Goal: Task Accomplishment & Management: Complete application form

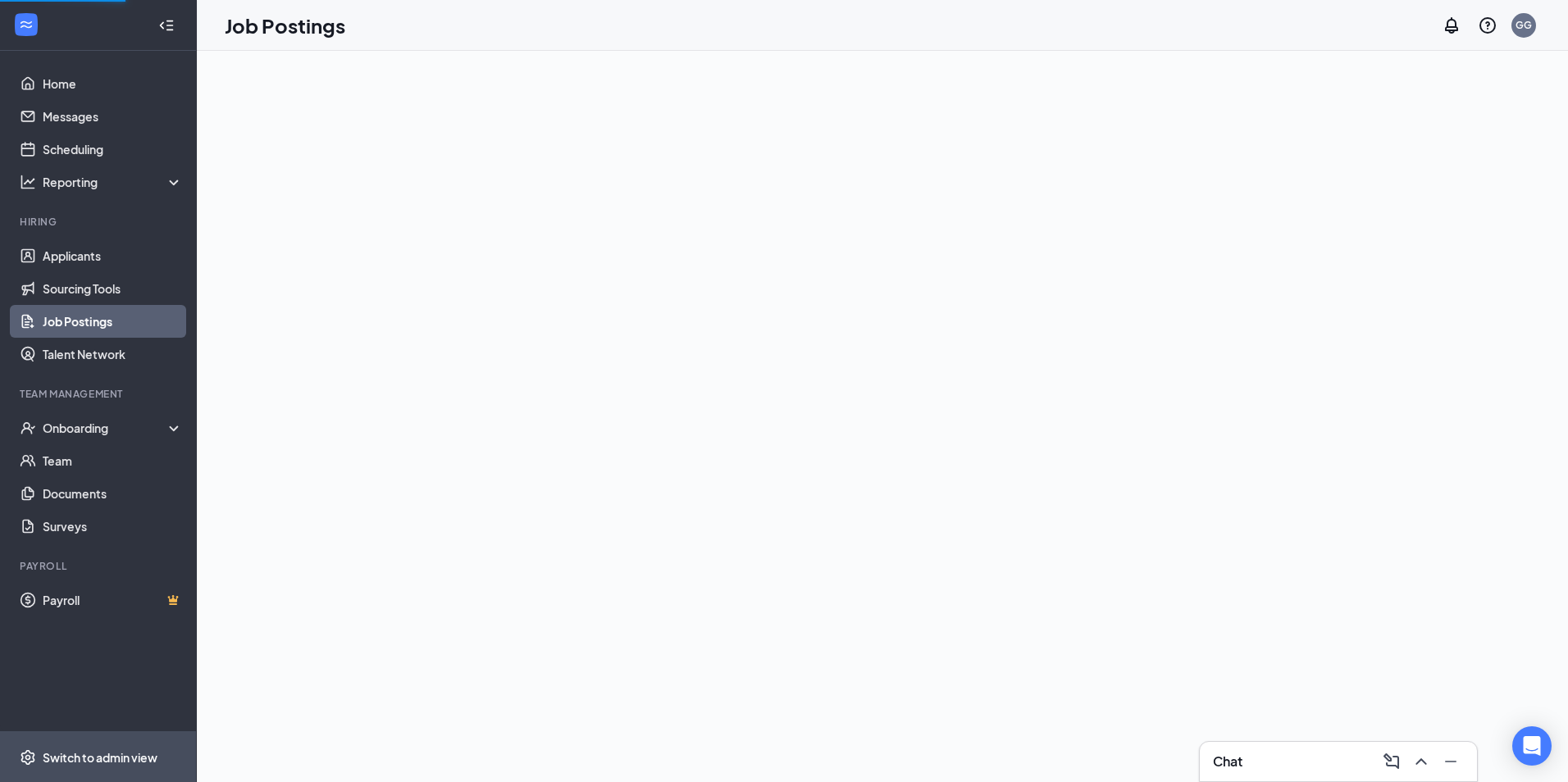
click at [126, 756] on div "Switch to admin view" at bounding box center [100, 757] width 115 height 17
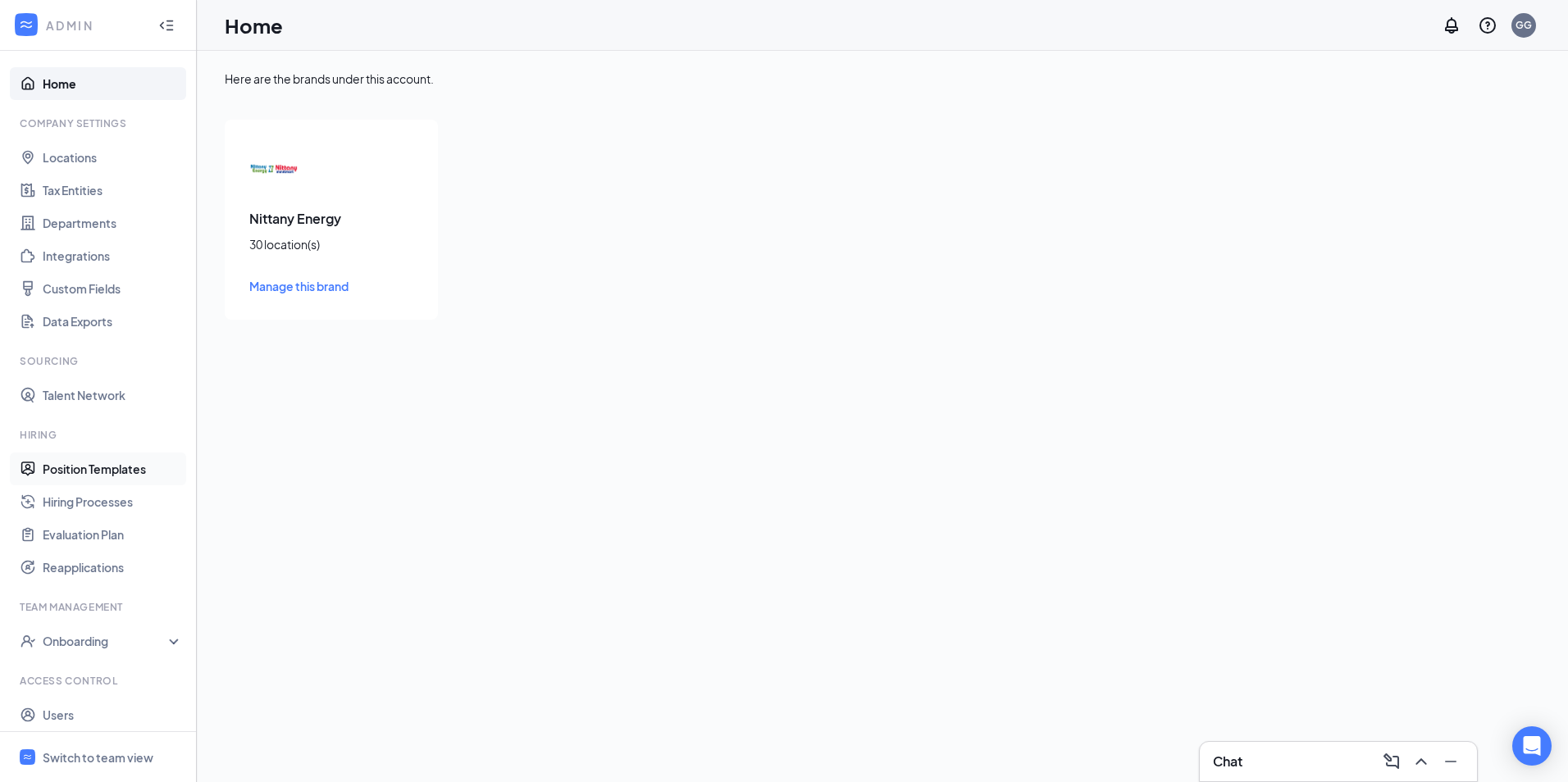
click at [84, 467] on link "Position Templates" at bounding box center [112, 468] width 141 height 33
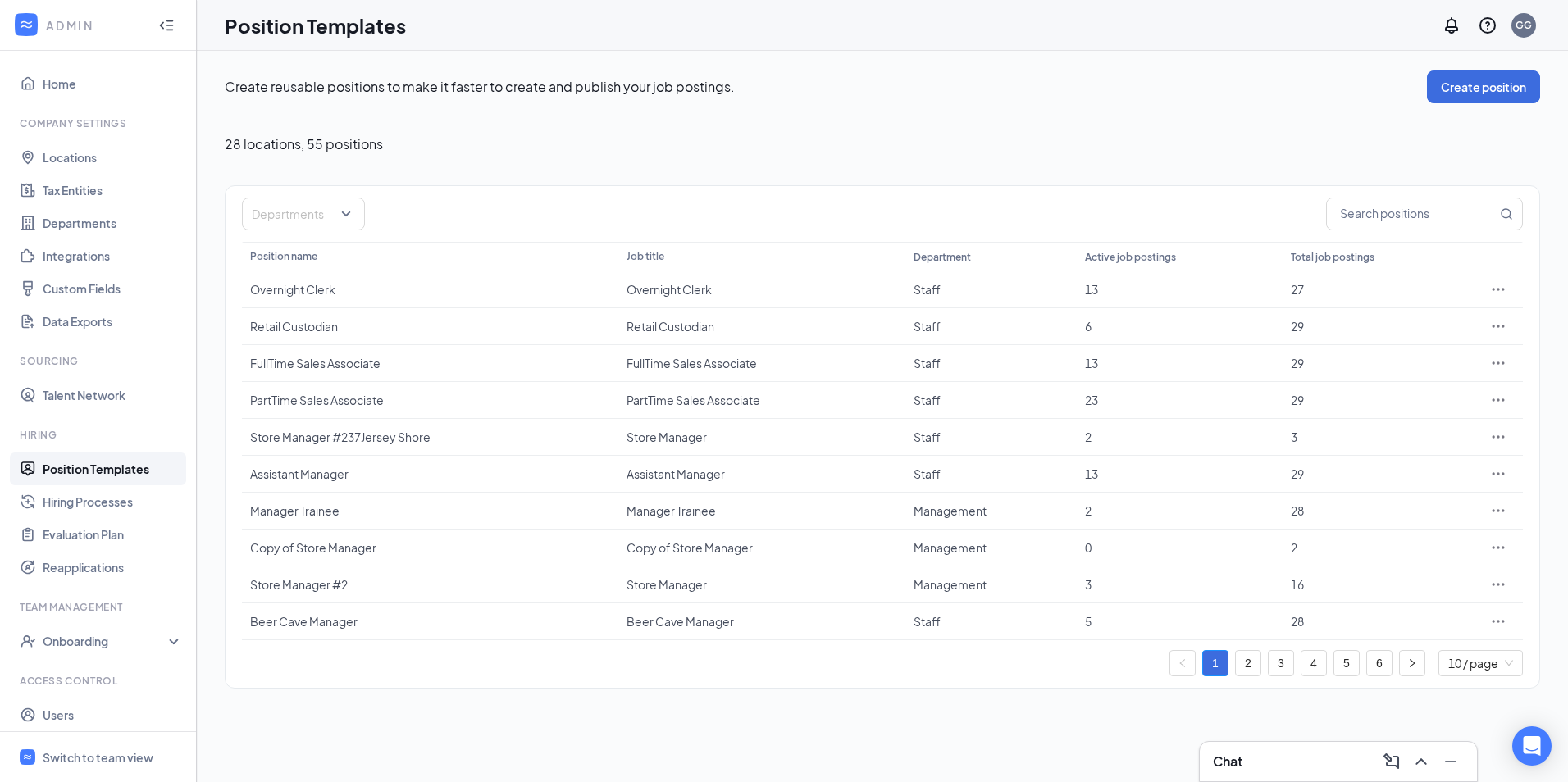
click at [1382, 657] on link "6" at bounding box center [1380, 664] width 25 height 25
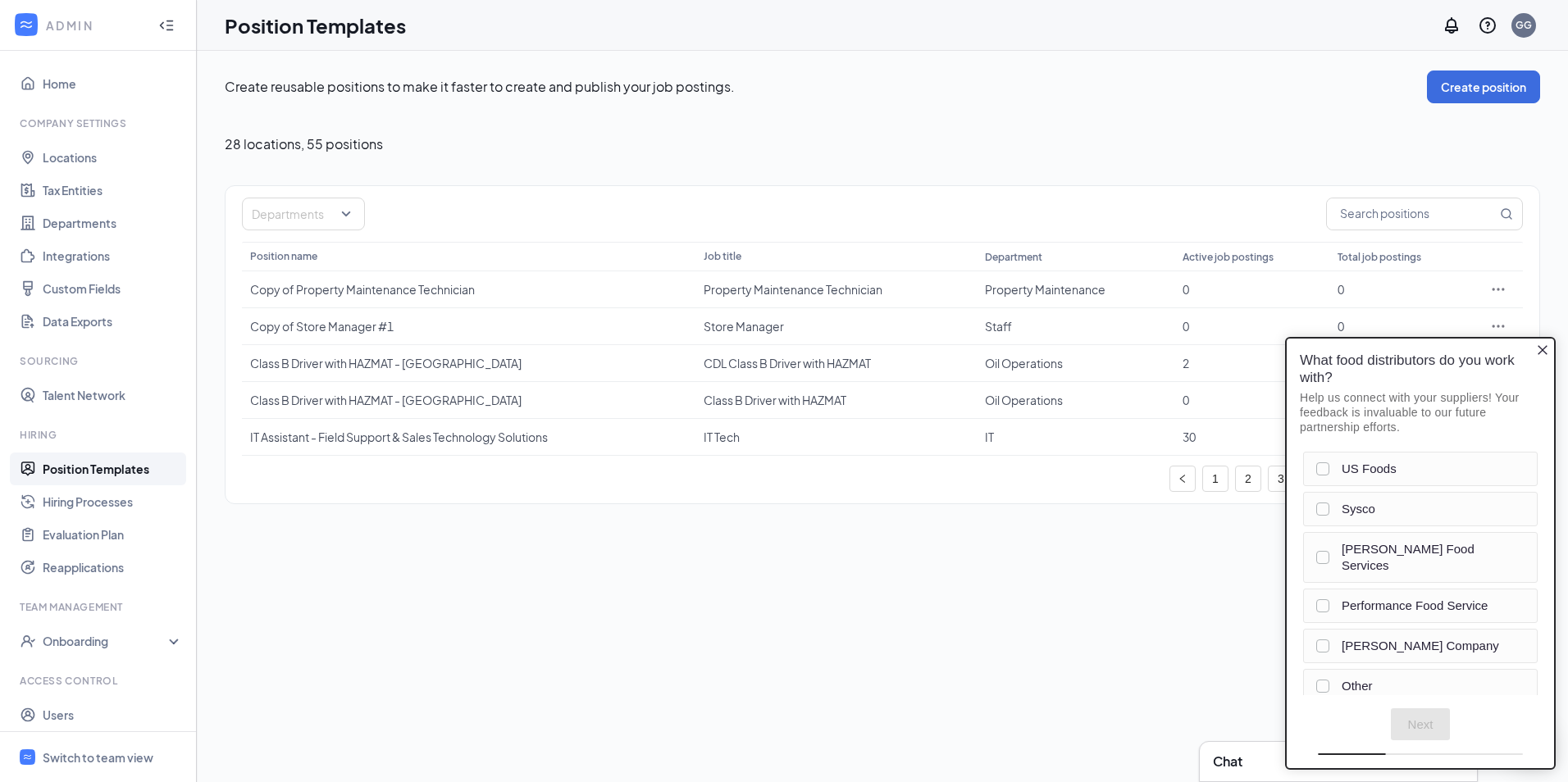
click at [483, 574] on div "Create reusable positions to make it faster to create and publish your job post…" at bounding box center [882, 417] width 1371 height 732
click at [1542, 347] on icon "Close button" at bounding box center [1542, 350] width 13 height 13
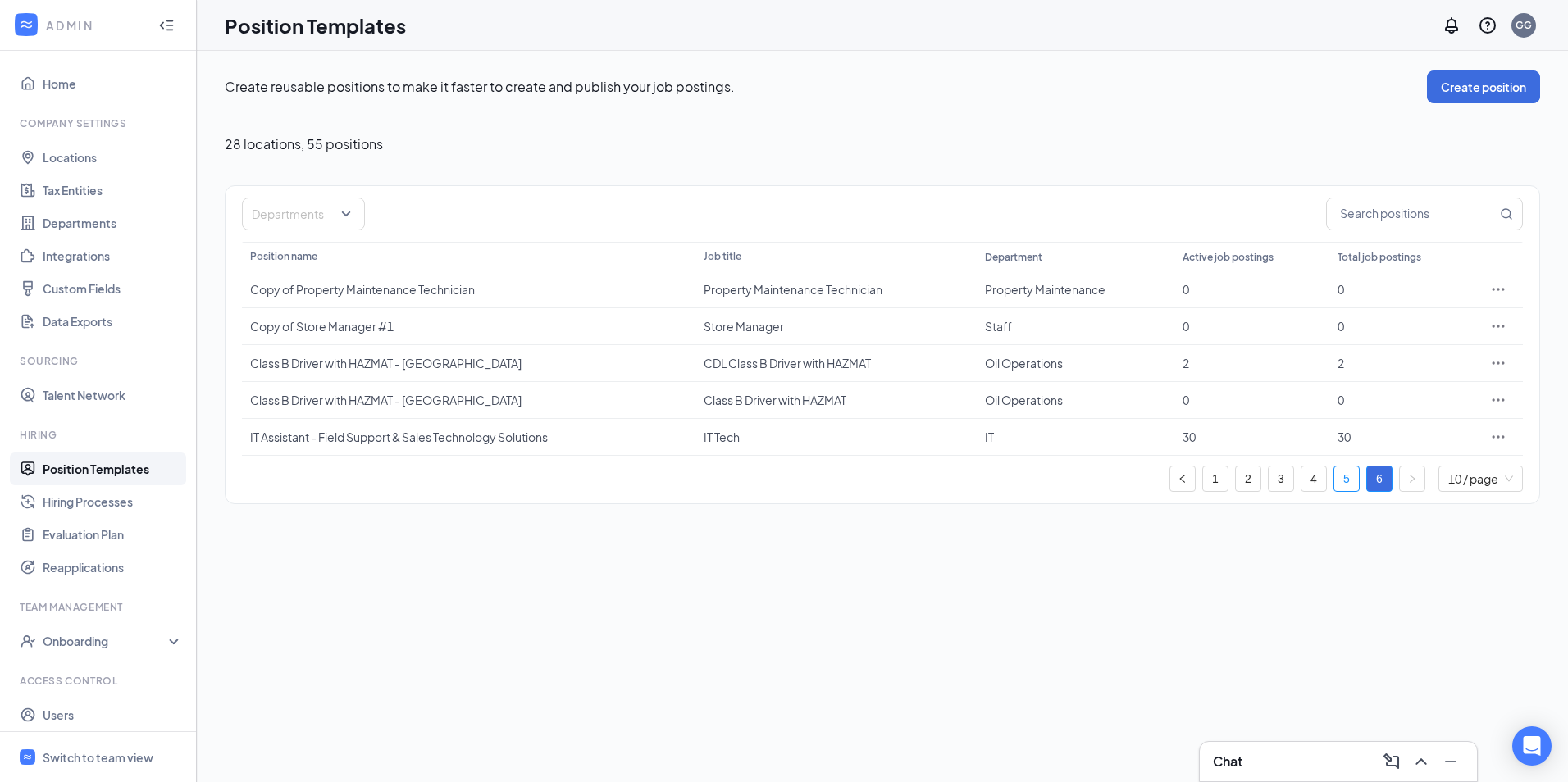
click at [1348, 477] on link "5" at bounding box center [1347, 479] width 25 height 25
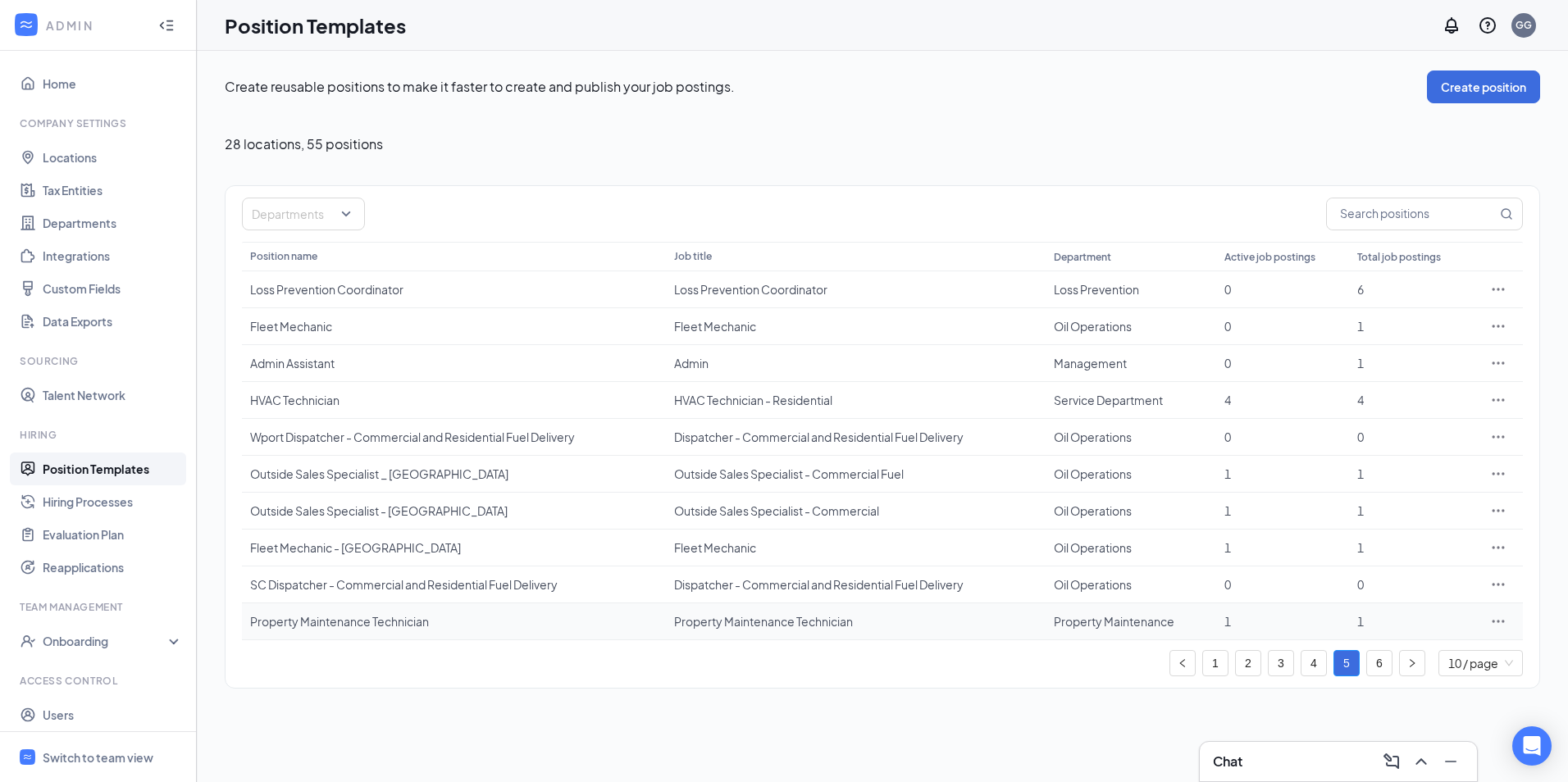
click at [346, 625] on div "Property Maintenance Technician" at bounding box center [453, 621] width 407 height 17
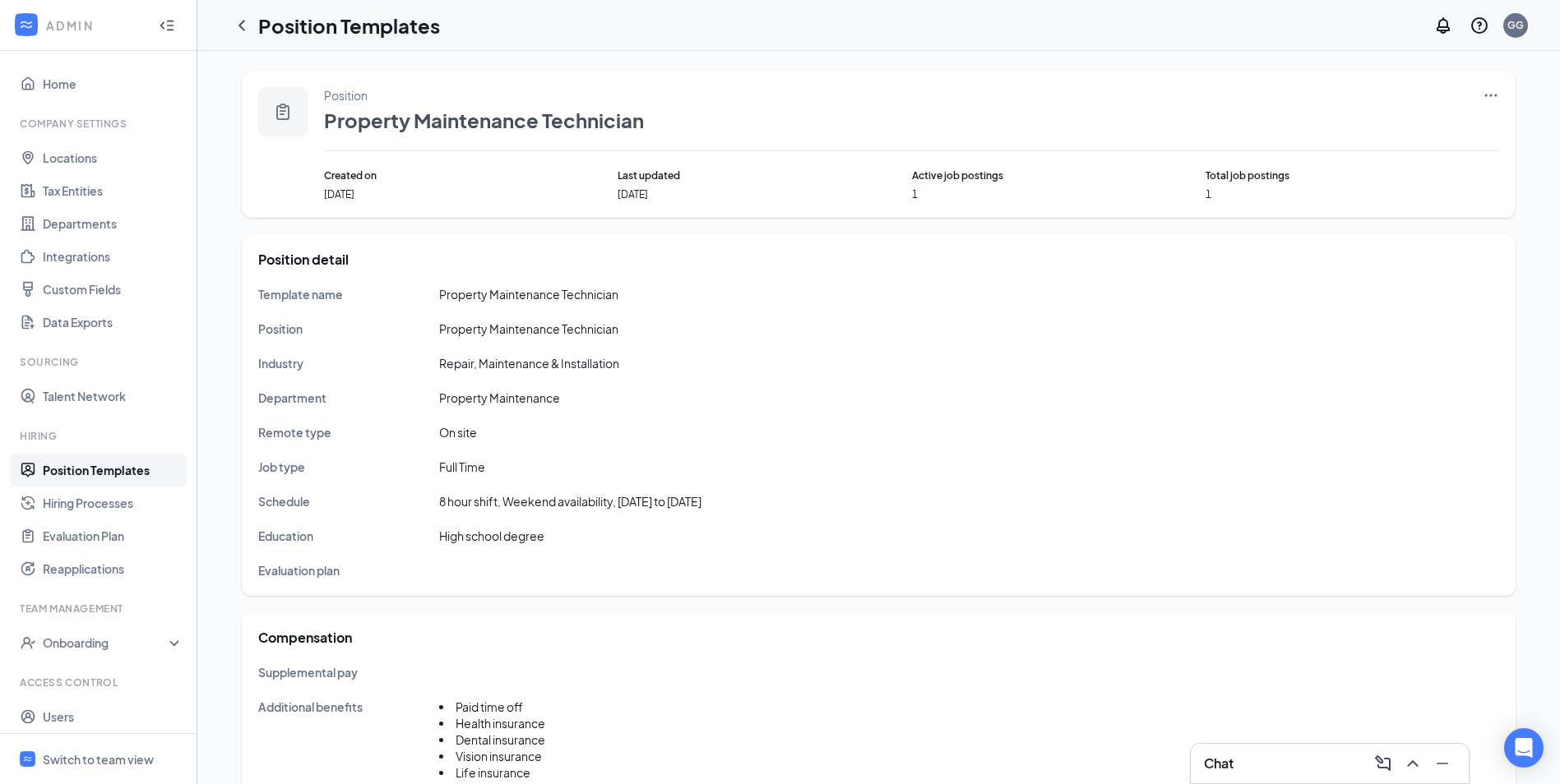
click at [1489, 94] on icon "Ellipses" at bounding box center [1491, 95] width 17 height 17
click at [1357, 135] on span "Edit" at bounding box center [1355, 128] width 21 height 15
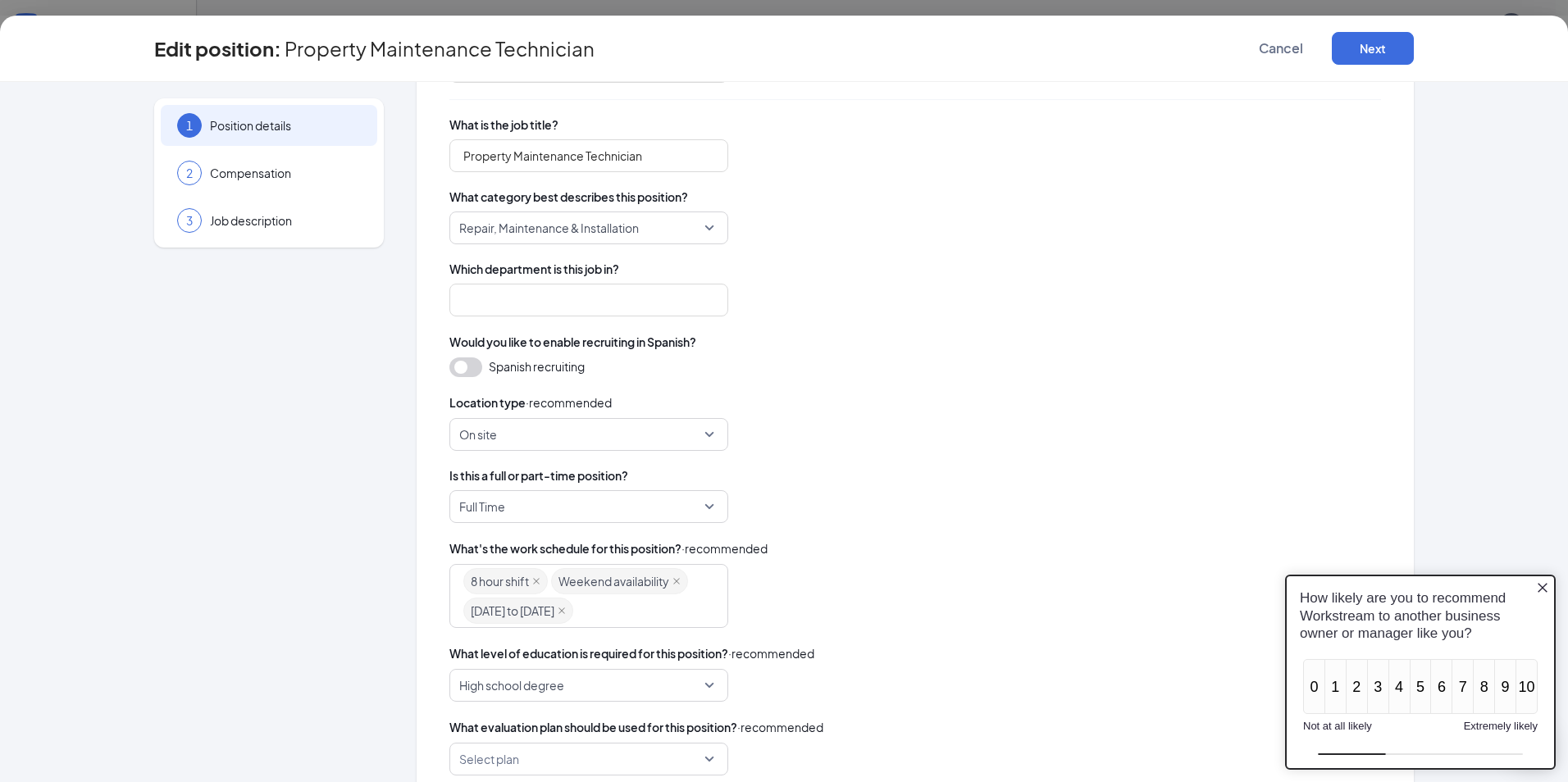
scroll to position [164, 0]
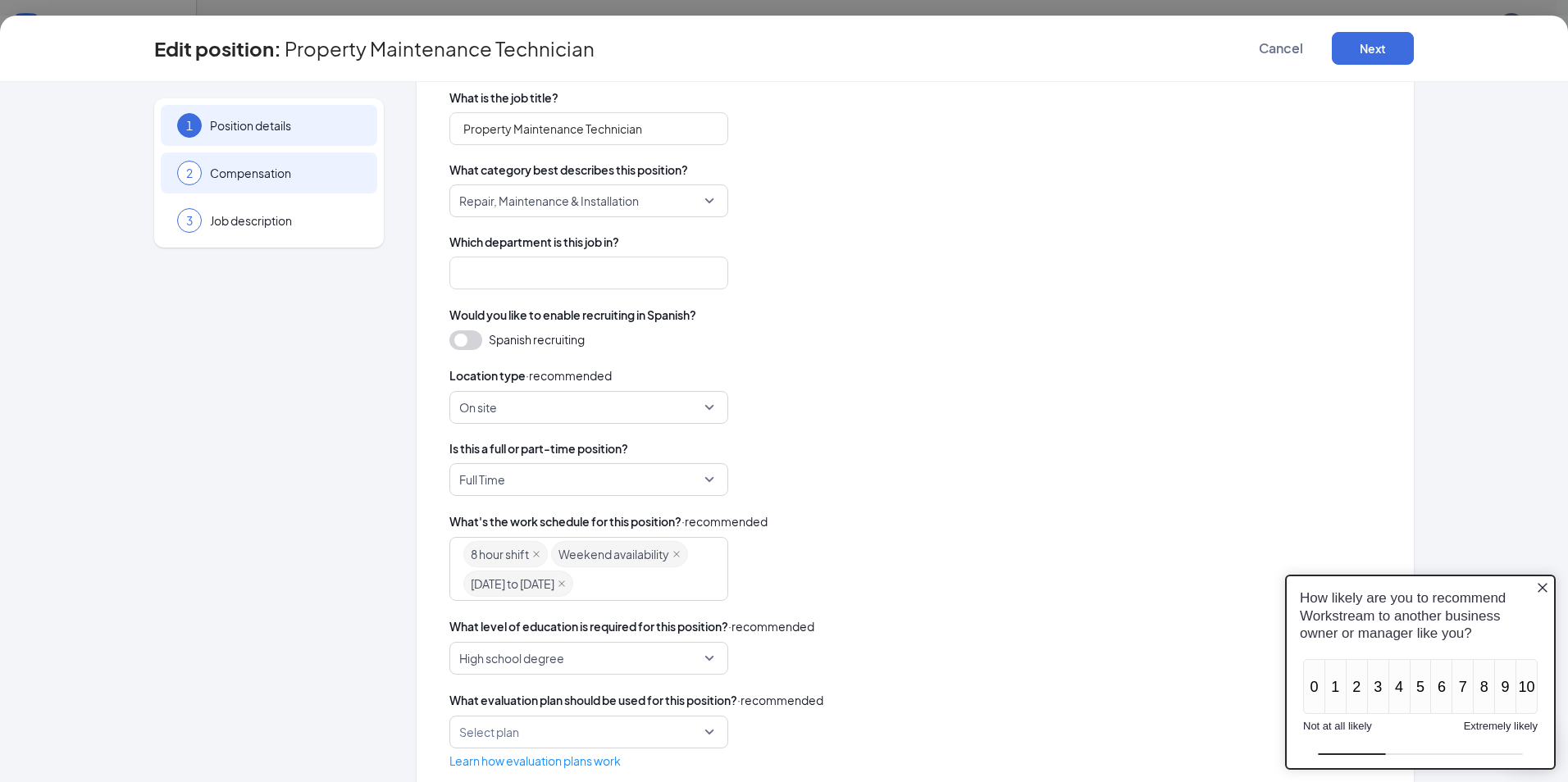
click at [233, 171] on span "Compensation" at bounding box center [285, 173] width 151 height 17
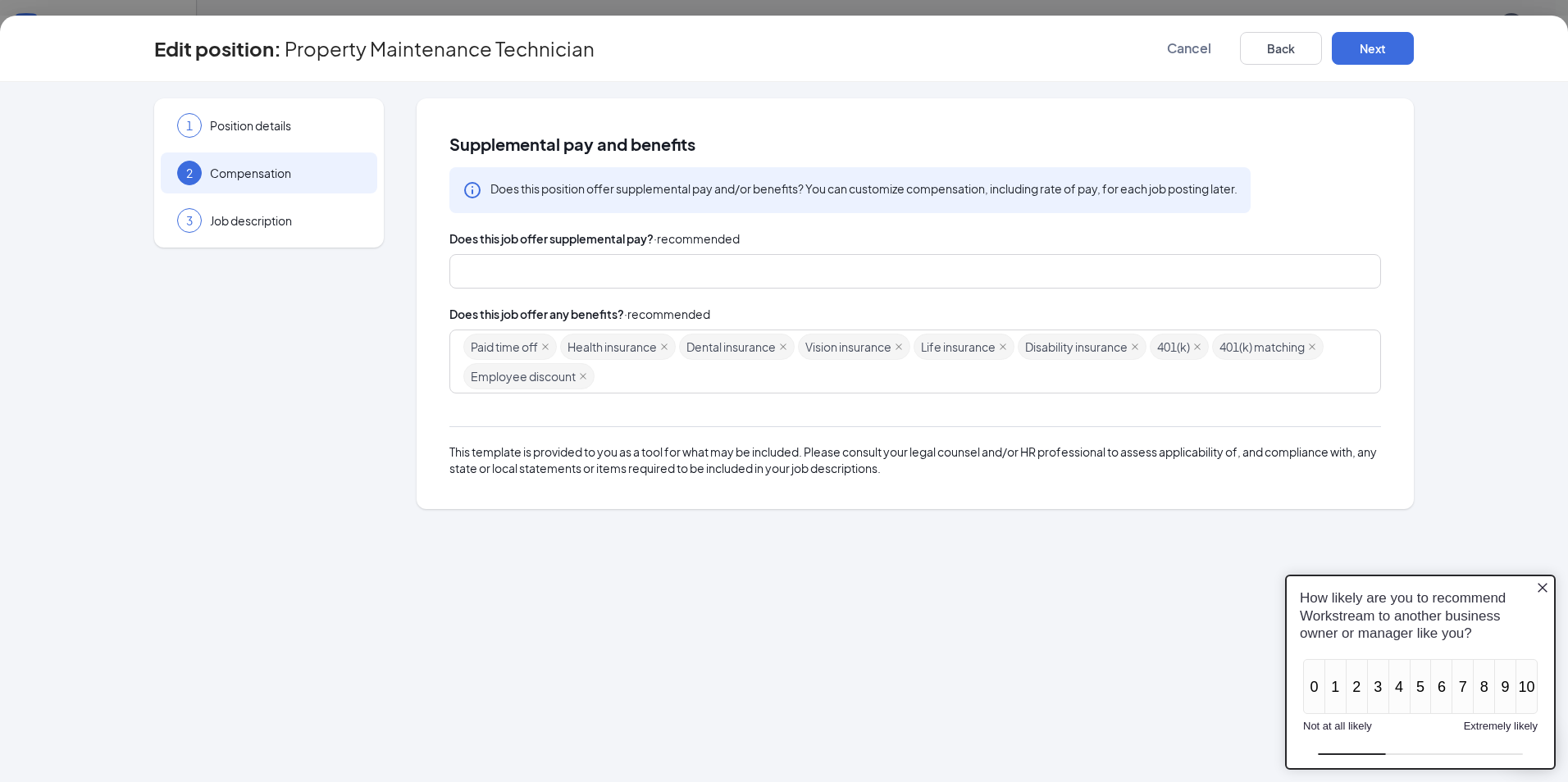
scroll to position [0, 0]
click at [234, 216] on span "Job description" at bounding box center [285, 220] width 151 height 17
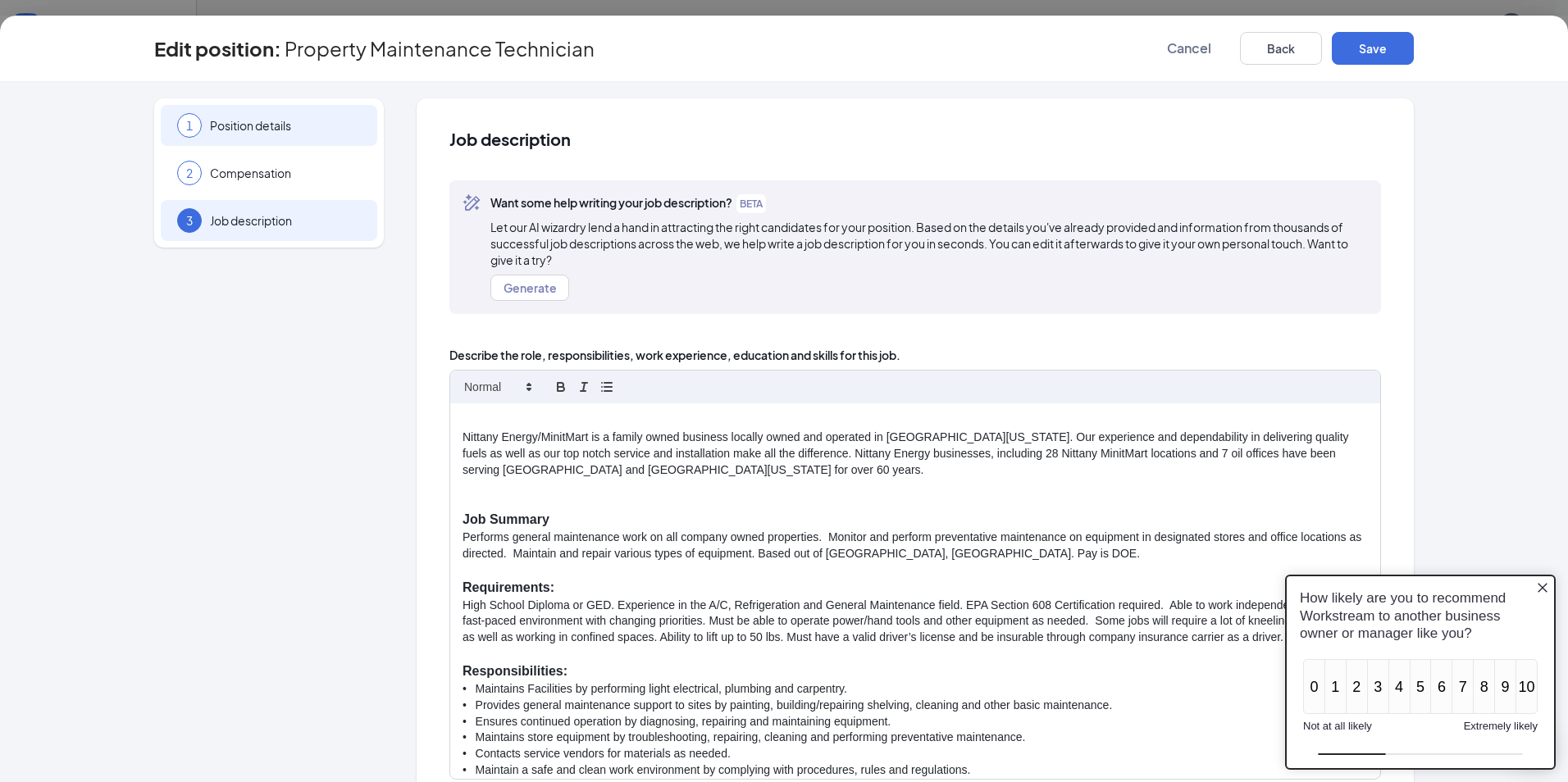
click at [233, 126] on span "Position details" at bounding box center [285, 125] width 151 height 17
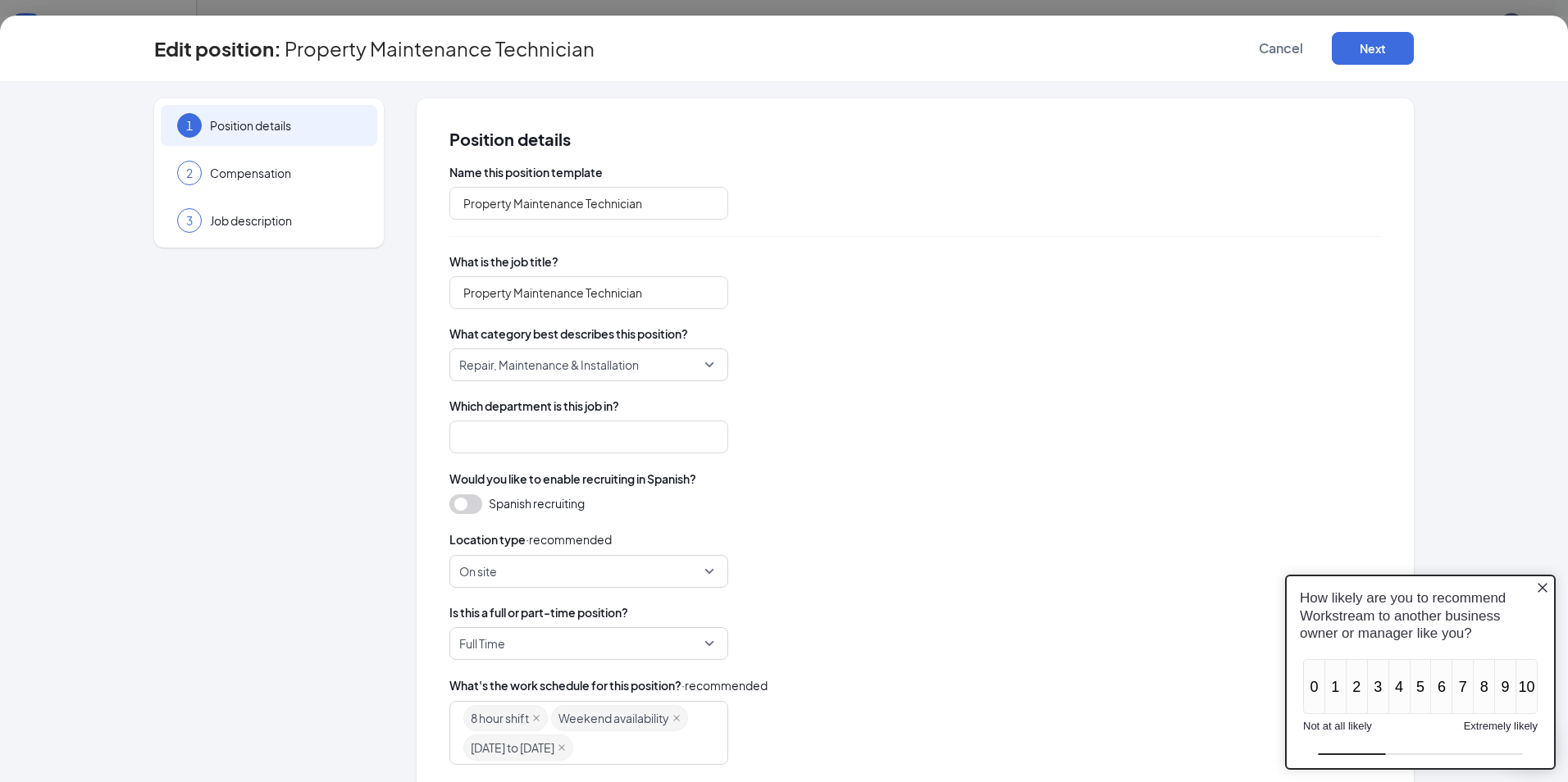
click at [1541, 587] on icon "Close button" at bounding box center [1542, 588] width 13 height 13
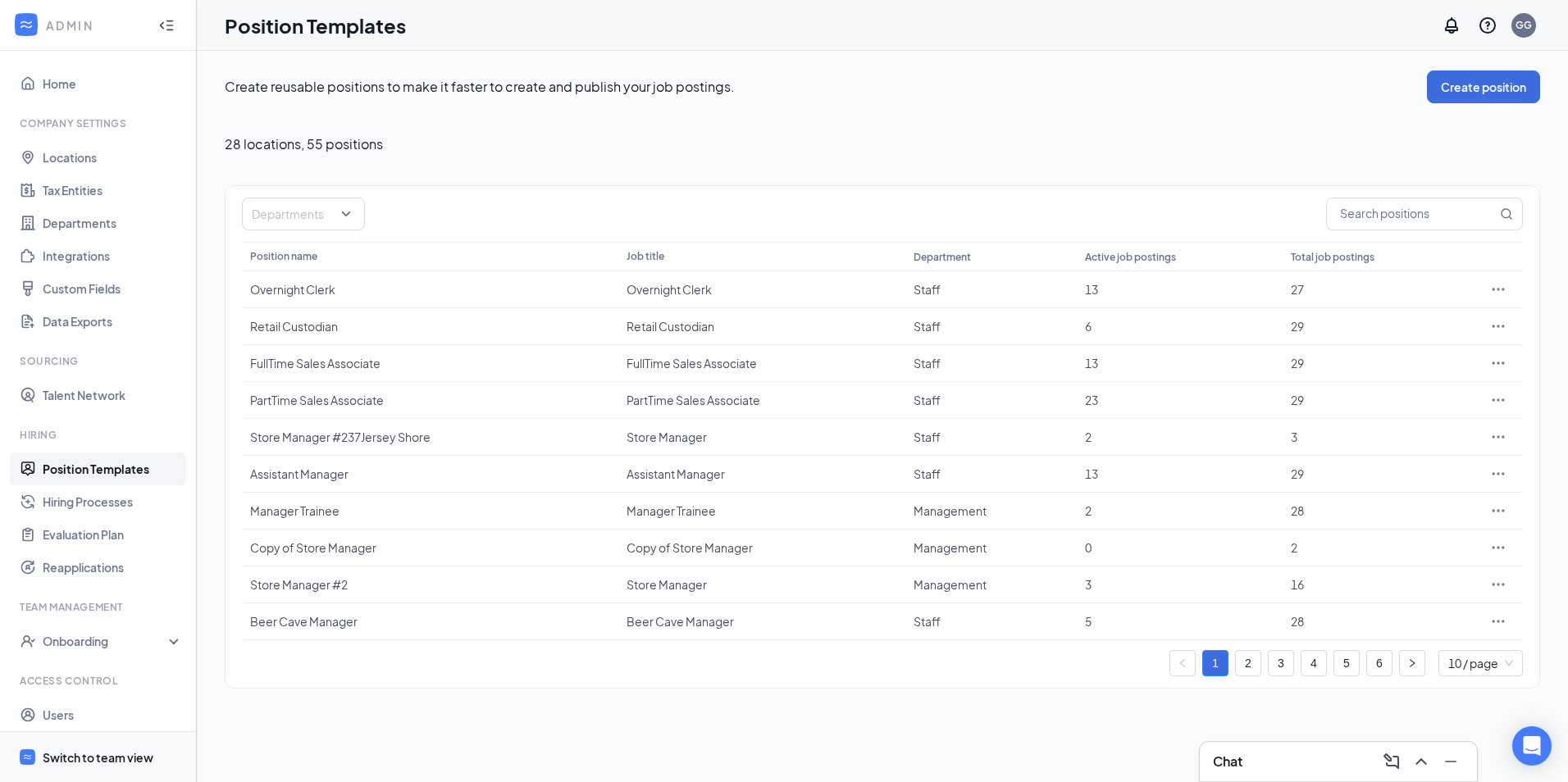
click at [78, 759] on div "Switch to team view" at bounding box center [97, 757] width 110 height 17
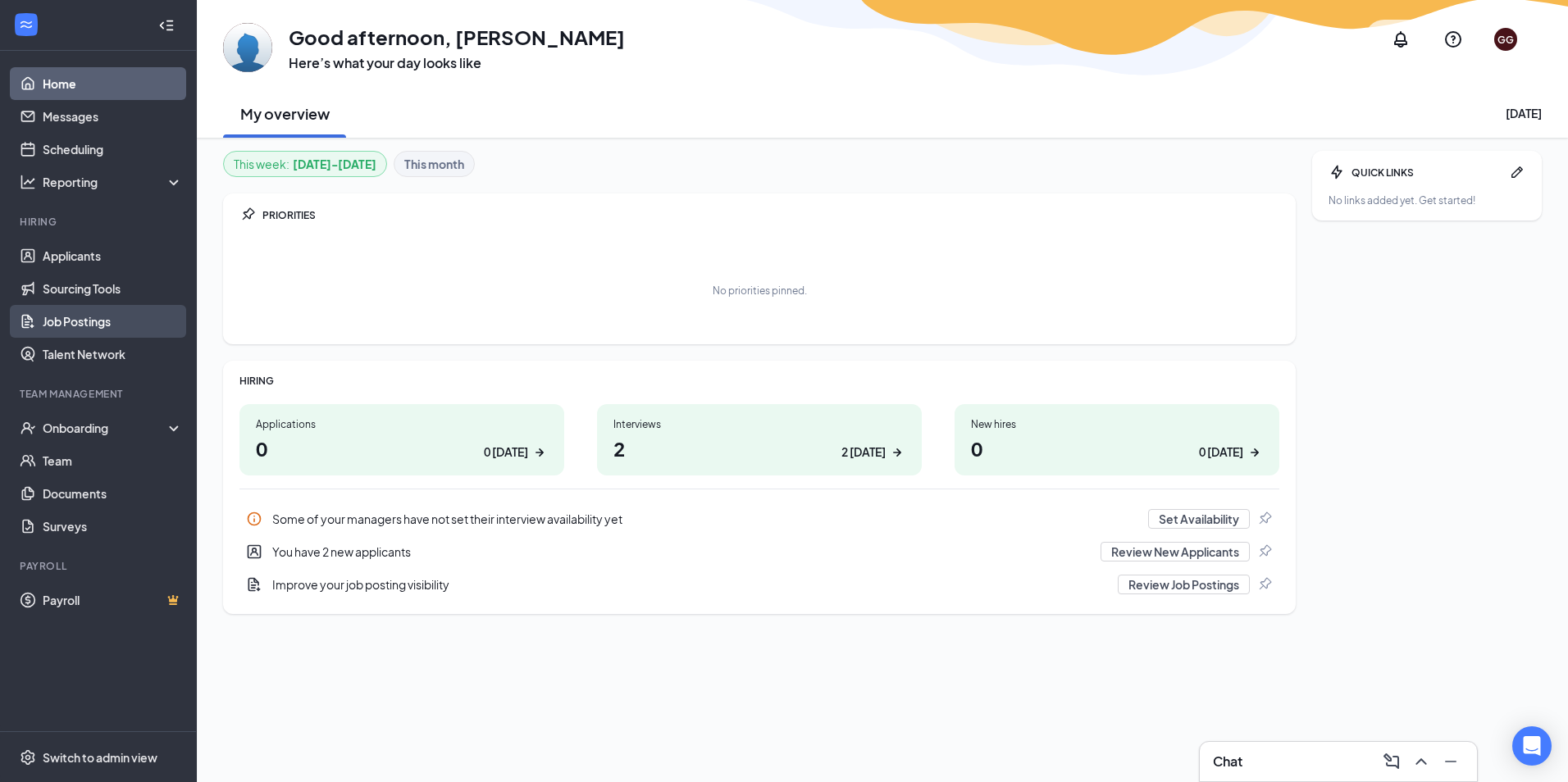
click at [79, 319] on link "Job Postings" at bounding box center [112, 321] width 141 height 33
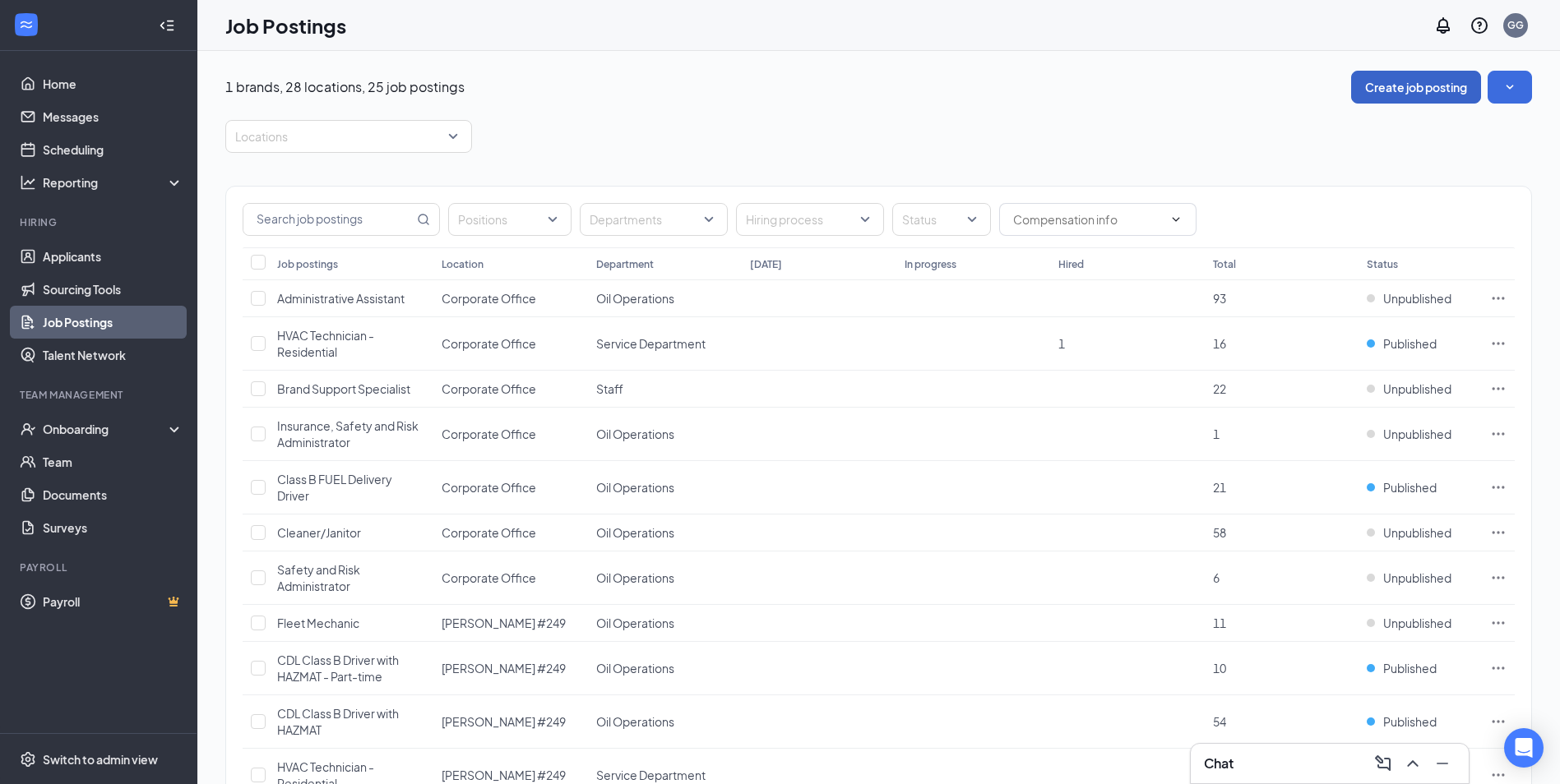
click at [1422, 83] on button "Create job posting" at bounding box center [1416, 87] width 130 height 33
click at [1418, 85] on button "Create job posting" at bounding box center [1416, 87] width 130 height 33
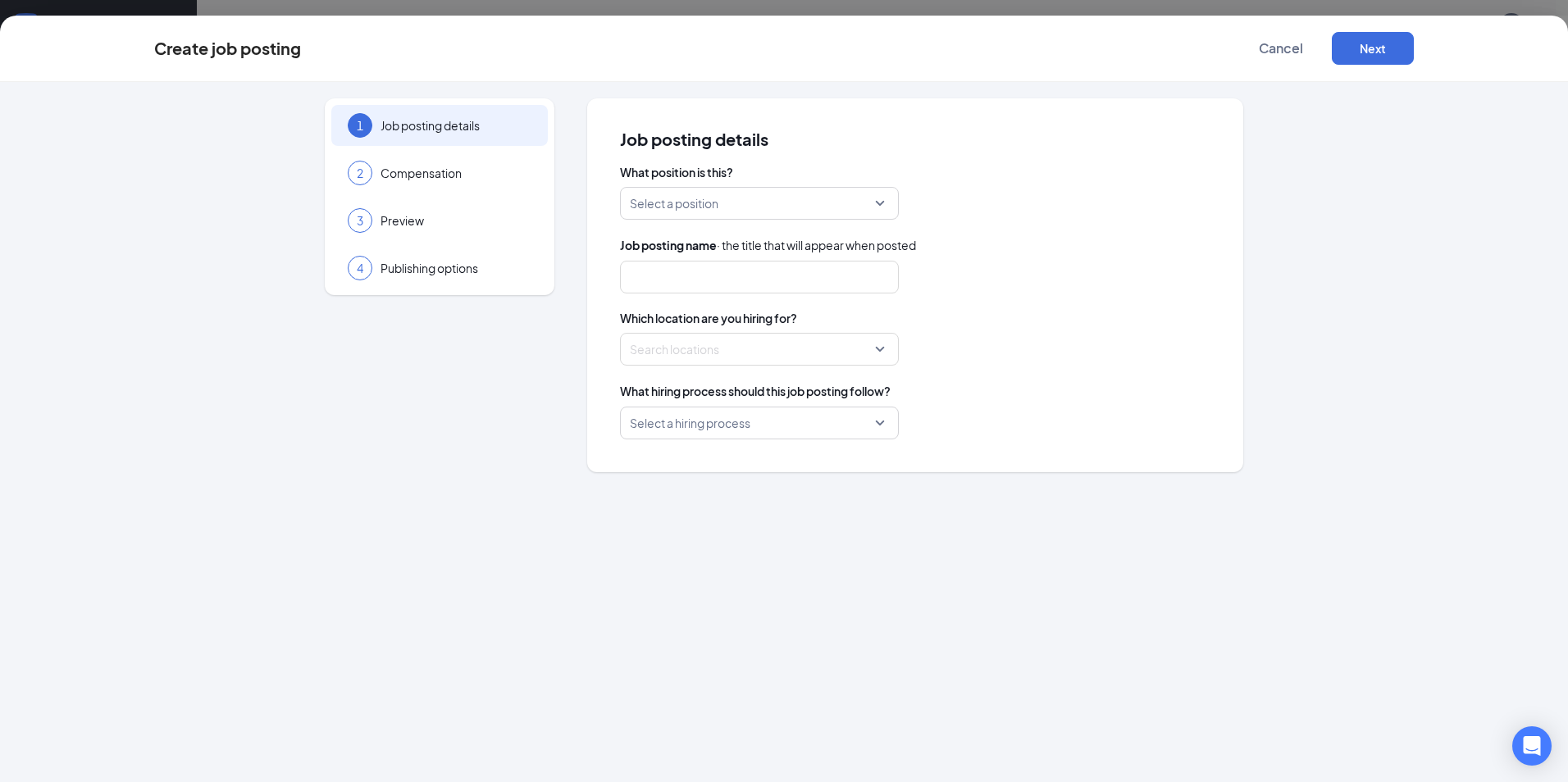
click at [729, 208] on input "search" at bounding box center [754, 202] width 247 height 31
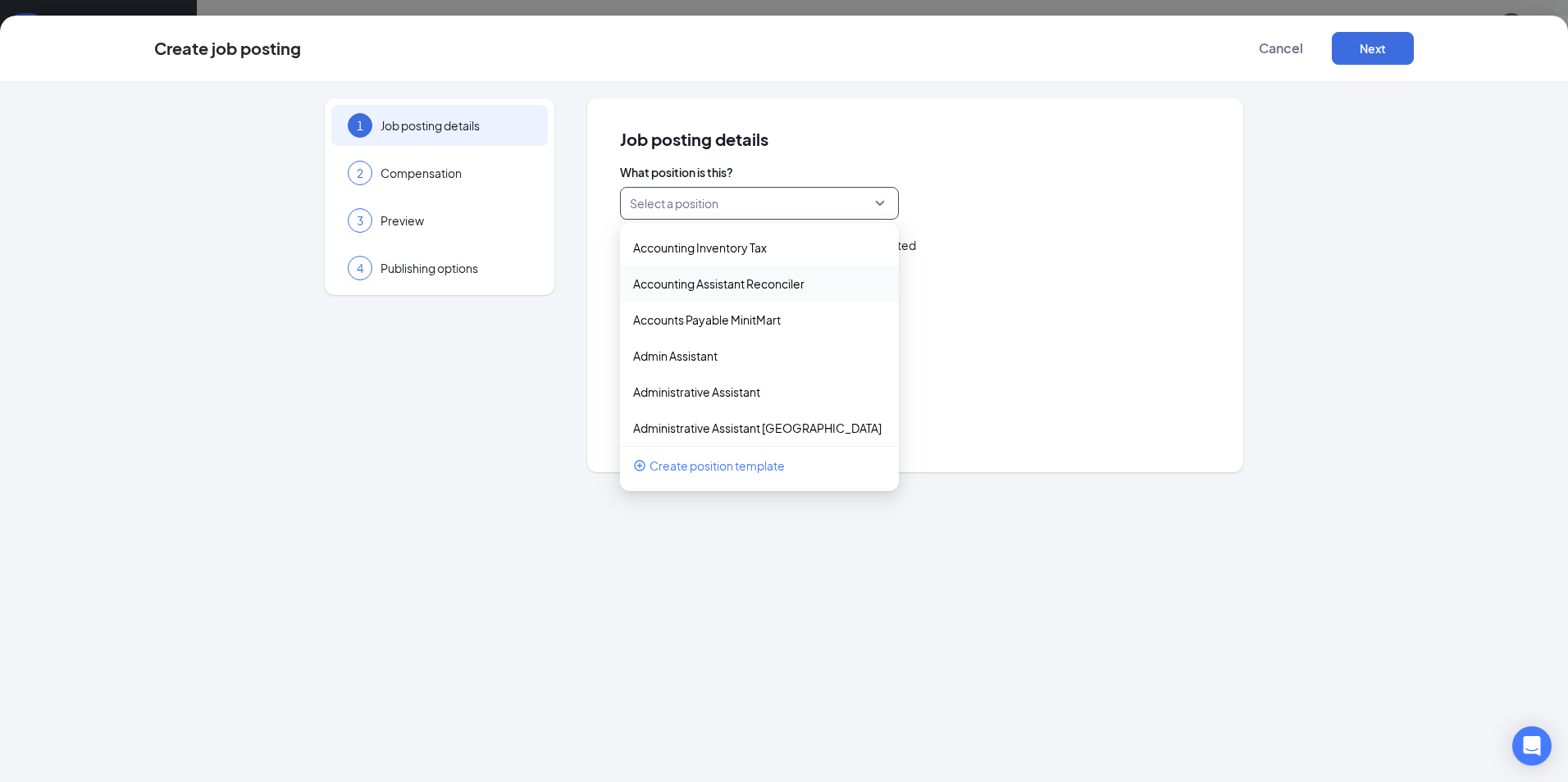
click at [1111, 341] on div "Search locations" at bounding box center [916, 349] width 590 height 33
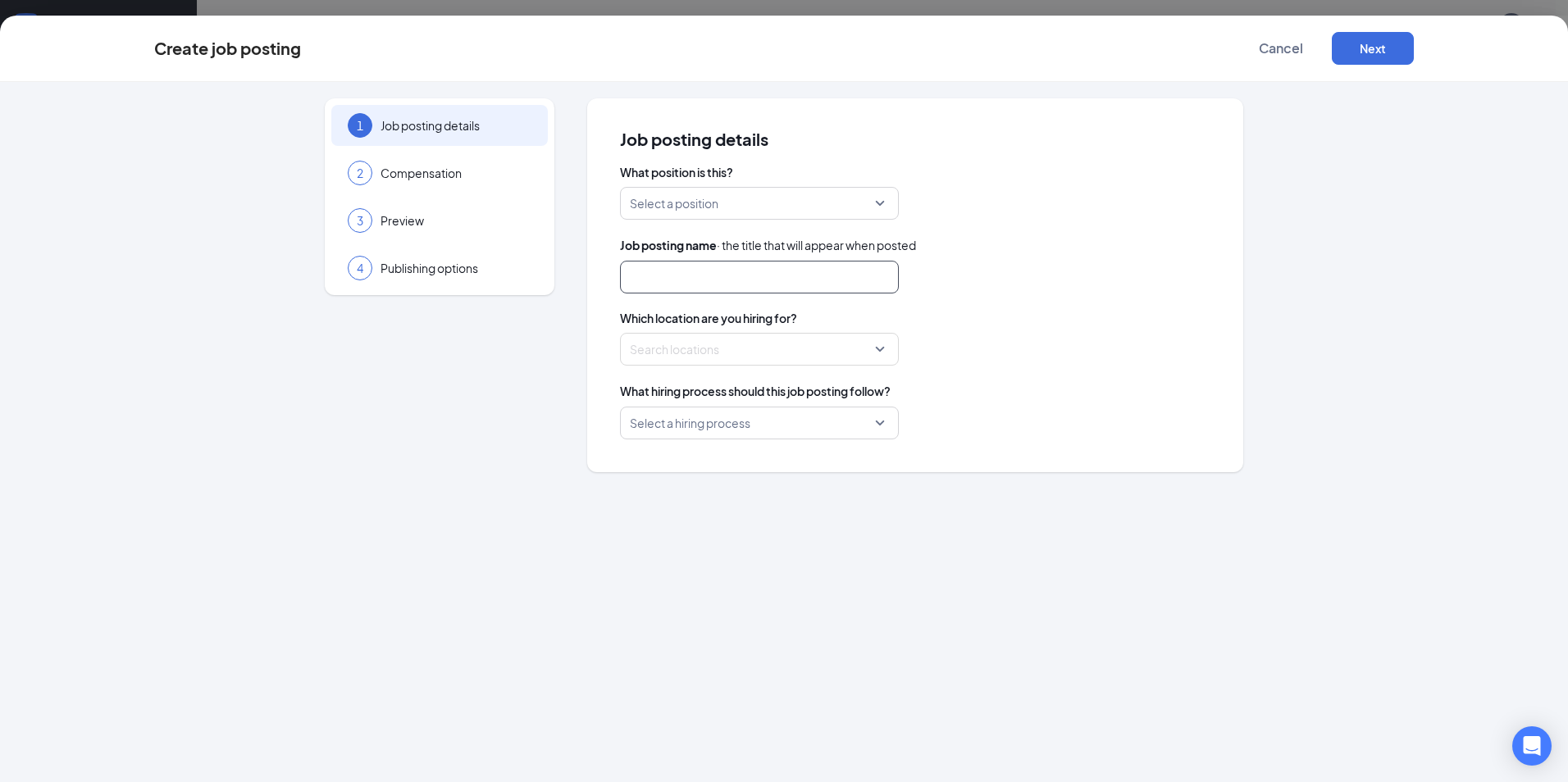
click at [848, 273] on input "text" at bounding box center [759, 277] width 278 height 33
click at [851, 202] on input "search" at bounding box center [754, 202] width 247 height 31
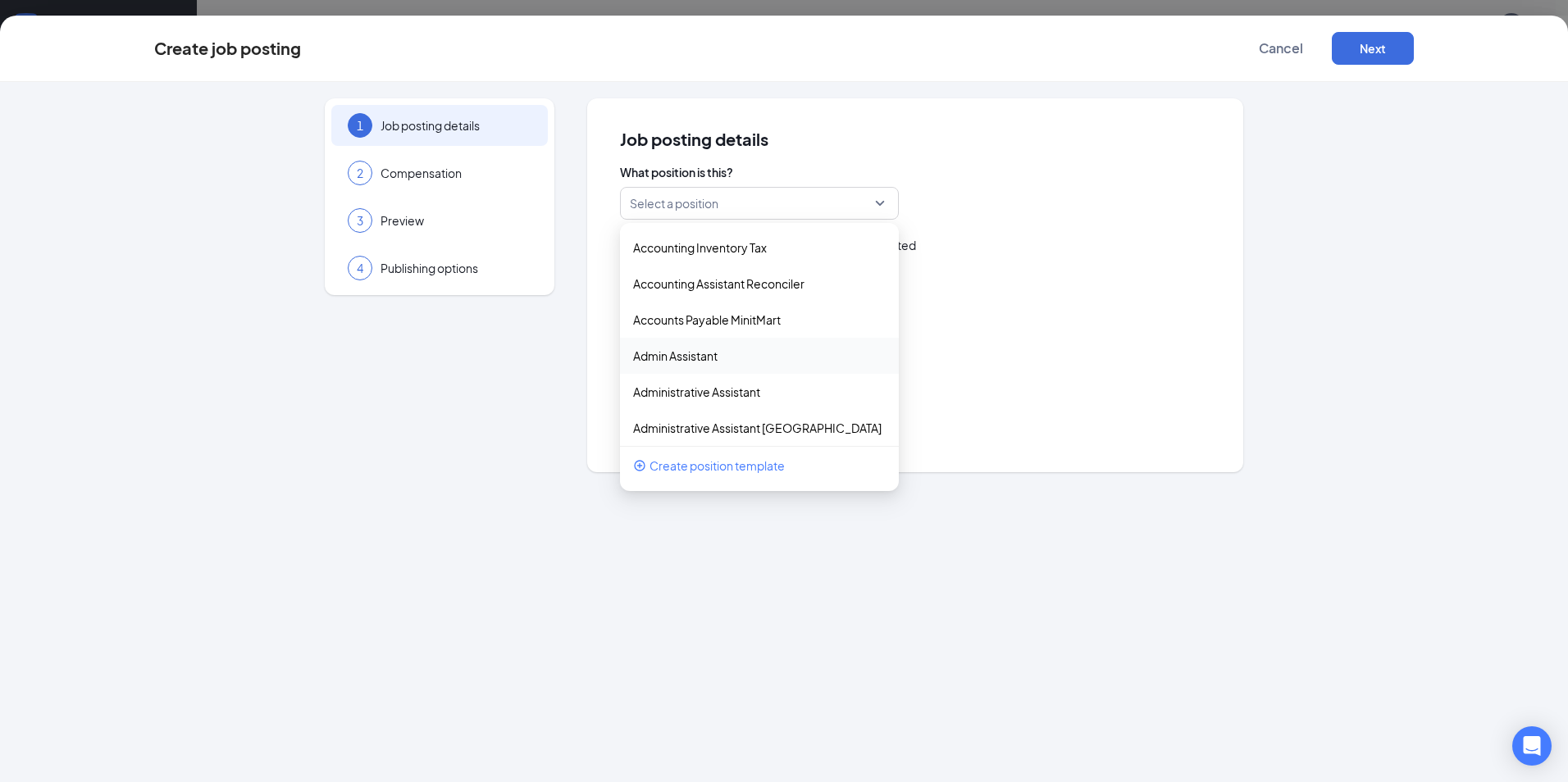
click at [960, 358] on div "Search locations" at bounding box center [916, 349] width 590 height 33
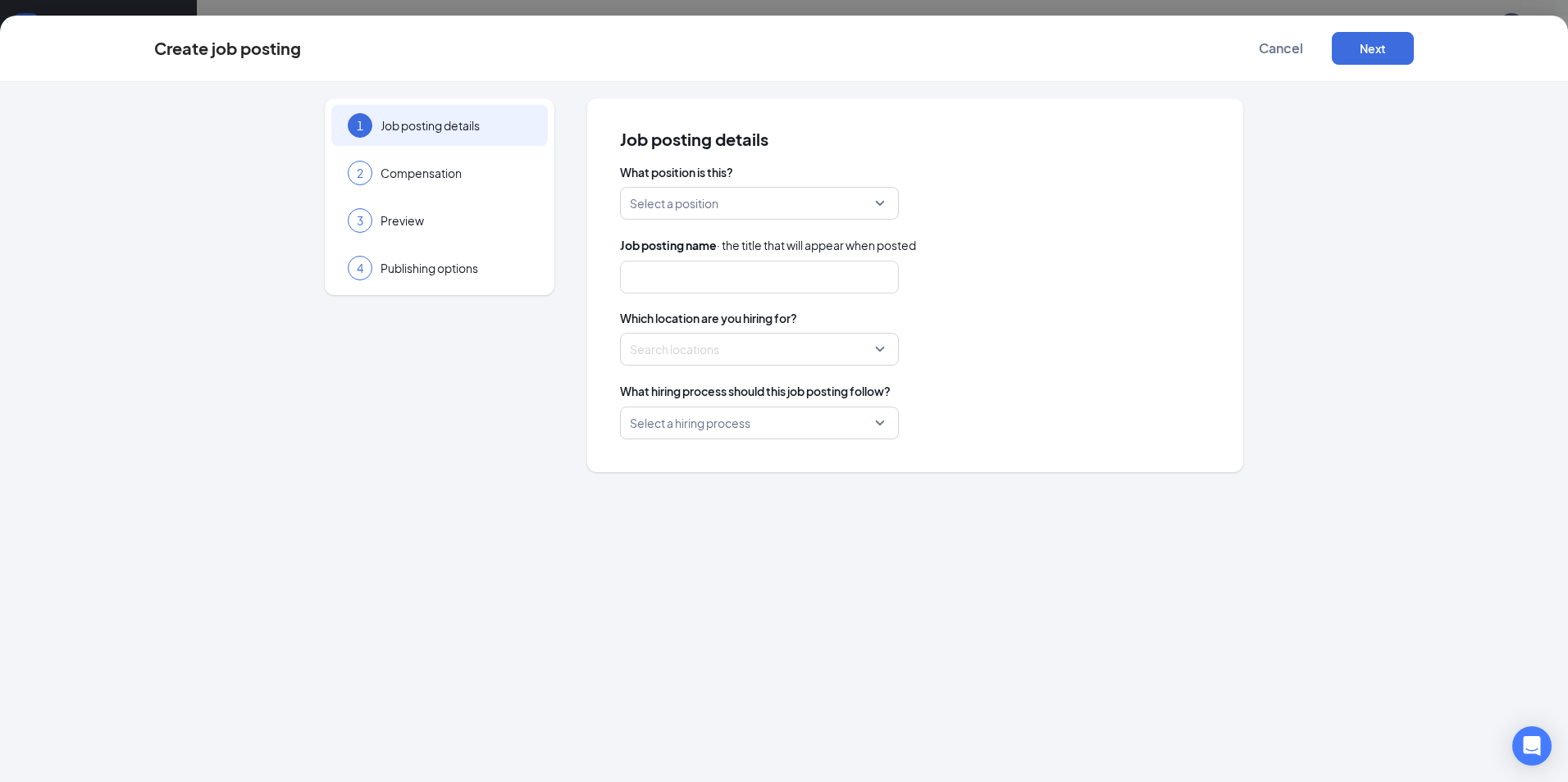
click at [871, 348] on div at bounding box center [755, 349] width 247 height 27
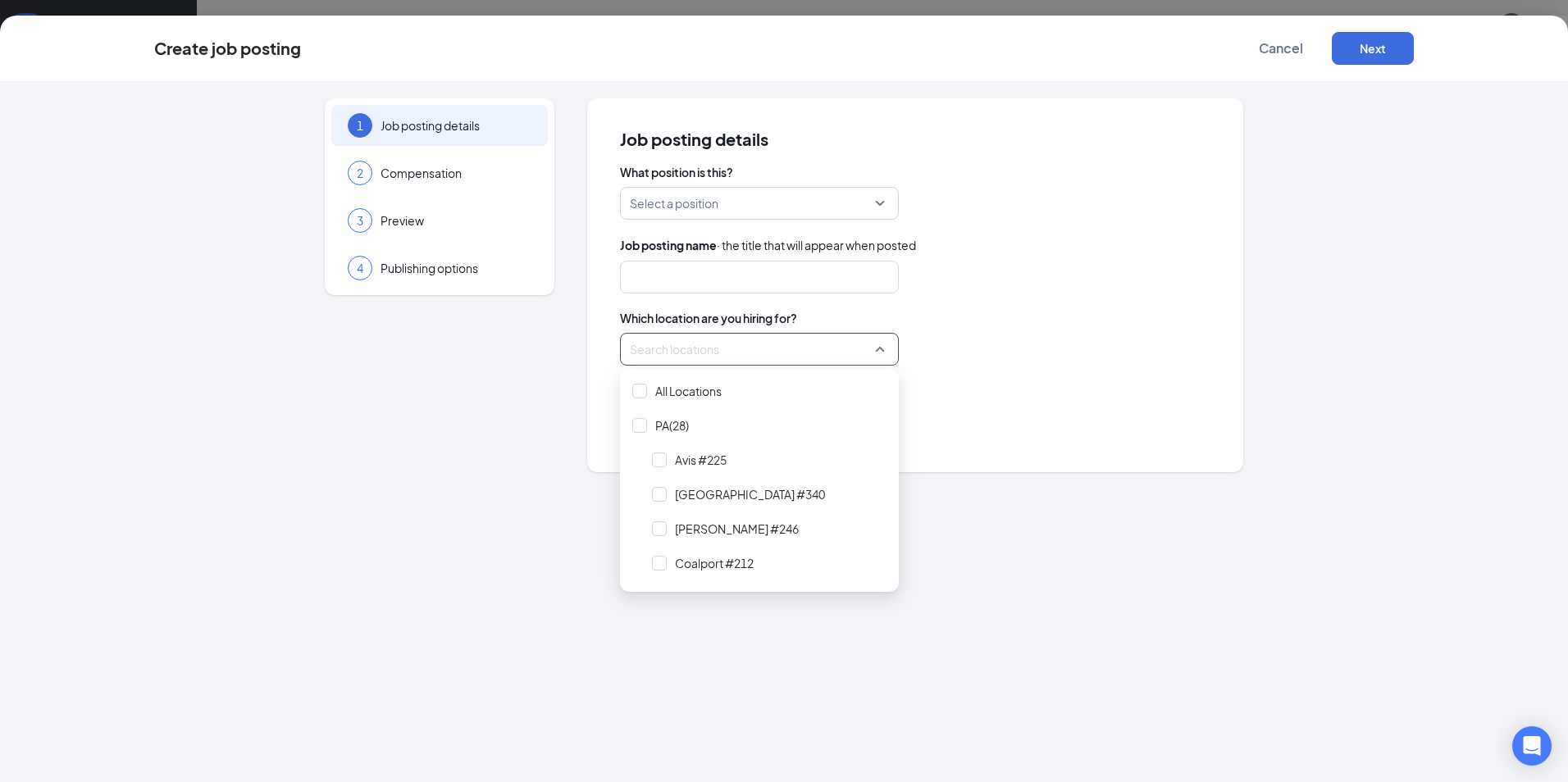
click at [1095, 316] on span "Which location are you hiring for?" at bounding box center [916, 318] width 590 height 17
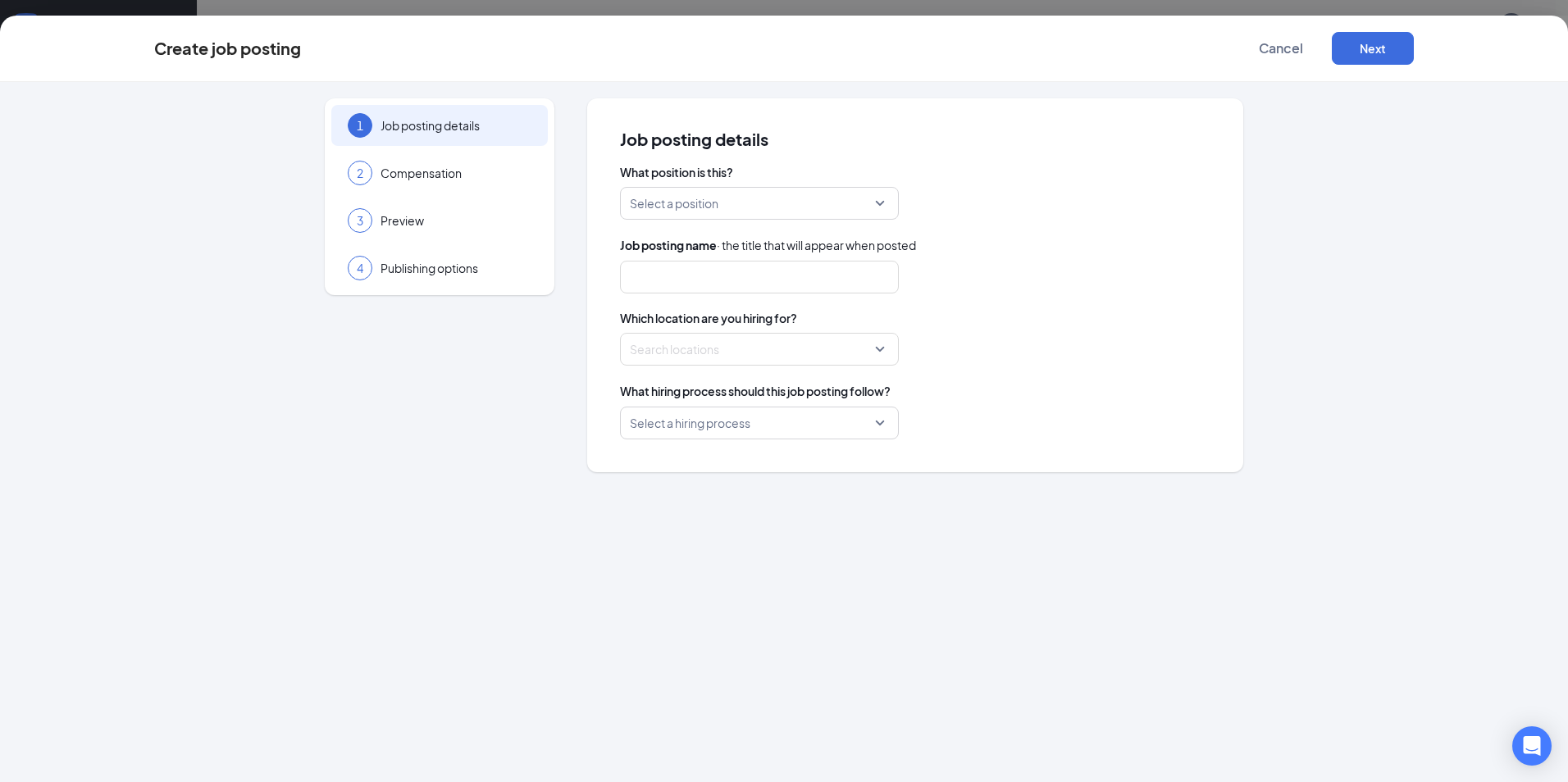
click at [880, 197] on div "Select a position" at bounding box center [759, 203] width 278 height 33
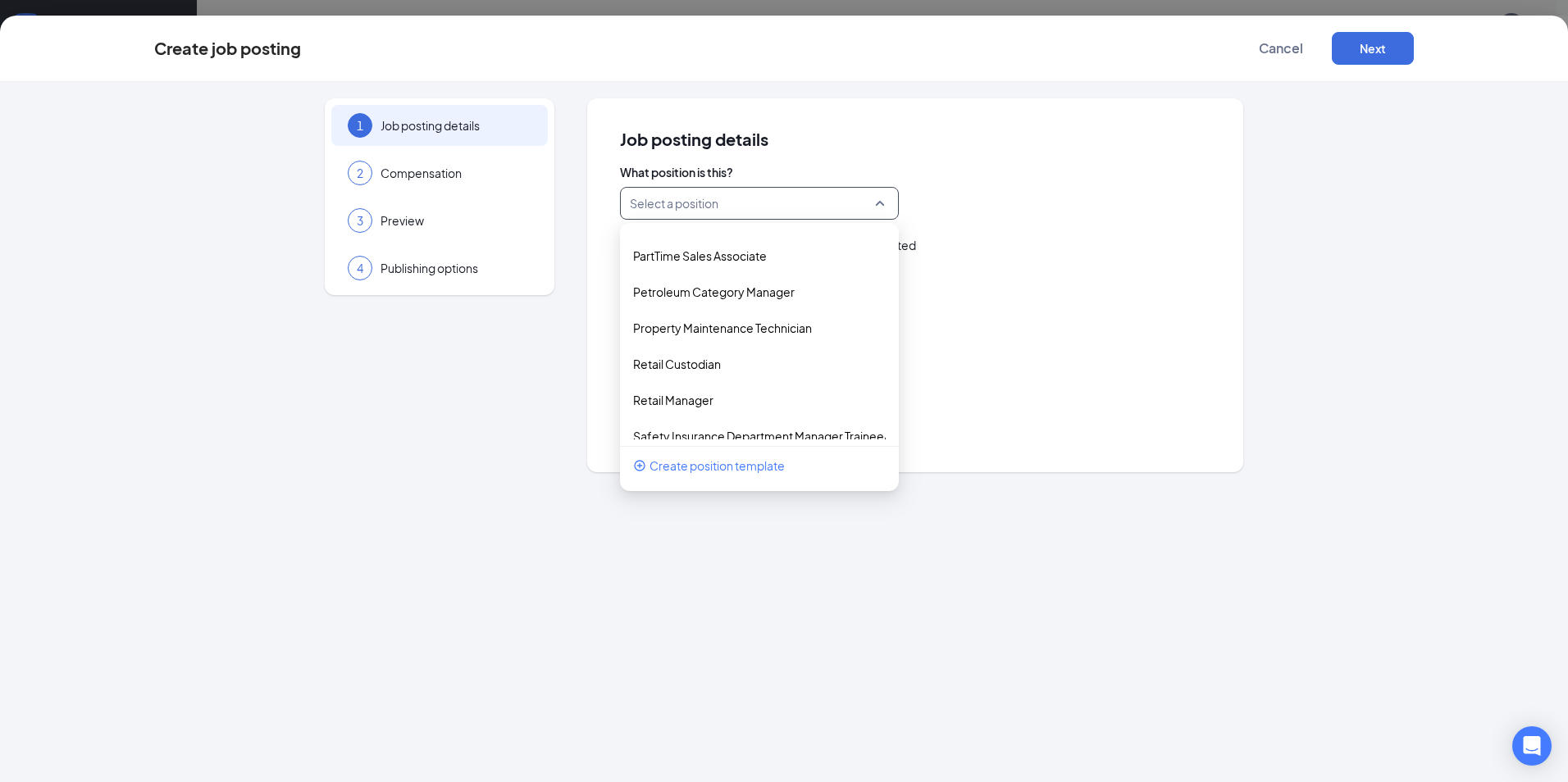
scroll to position [1558, 0]
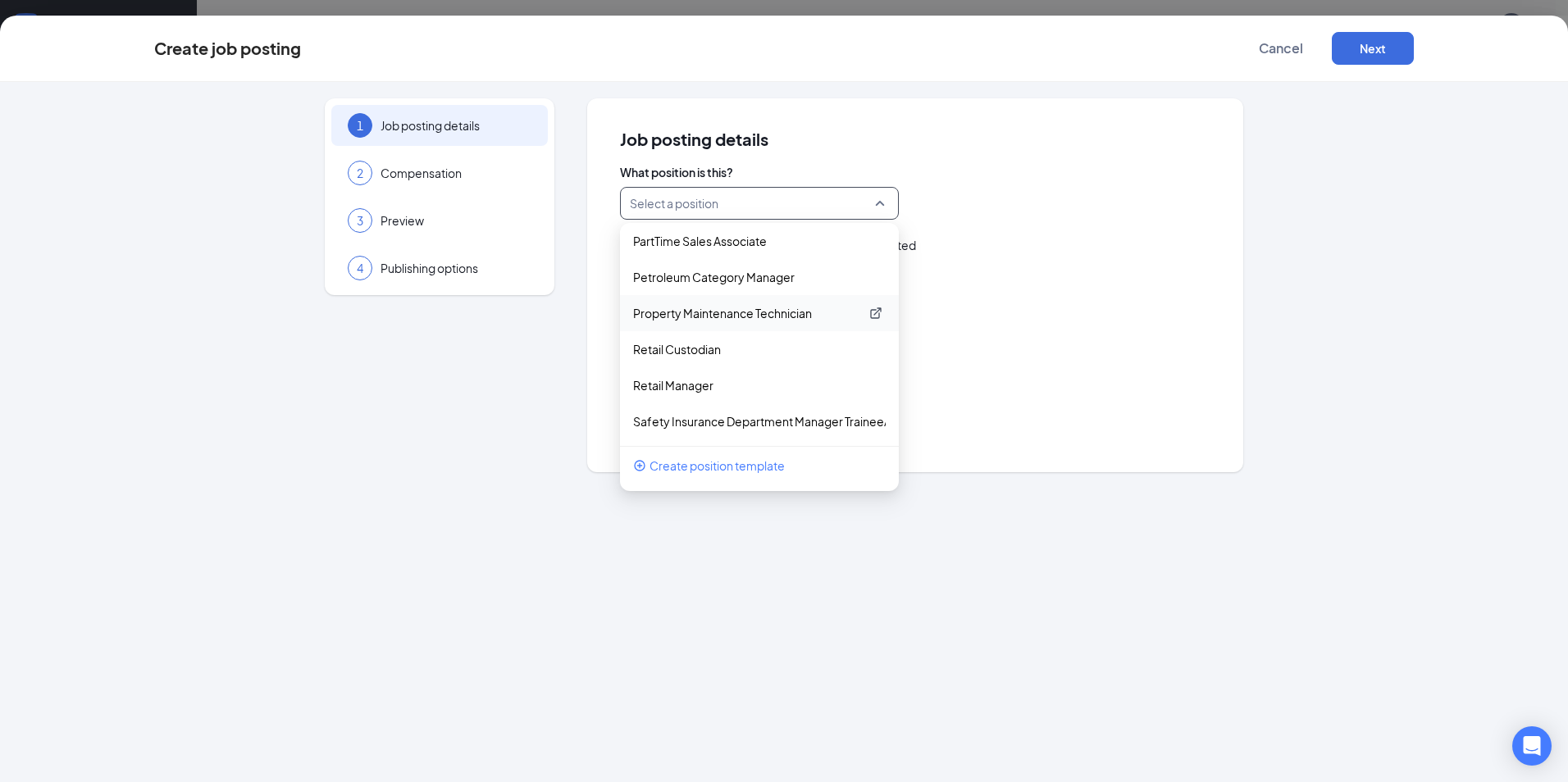
click at [713, 309] on p "Property Maintenance Technician" at bounding box center [746, 313] width 226 height 17
type input "Property Maintenance Technician"
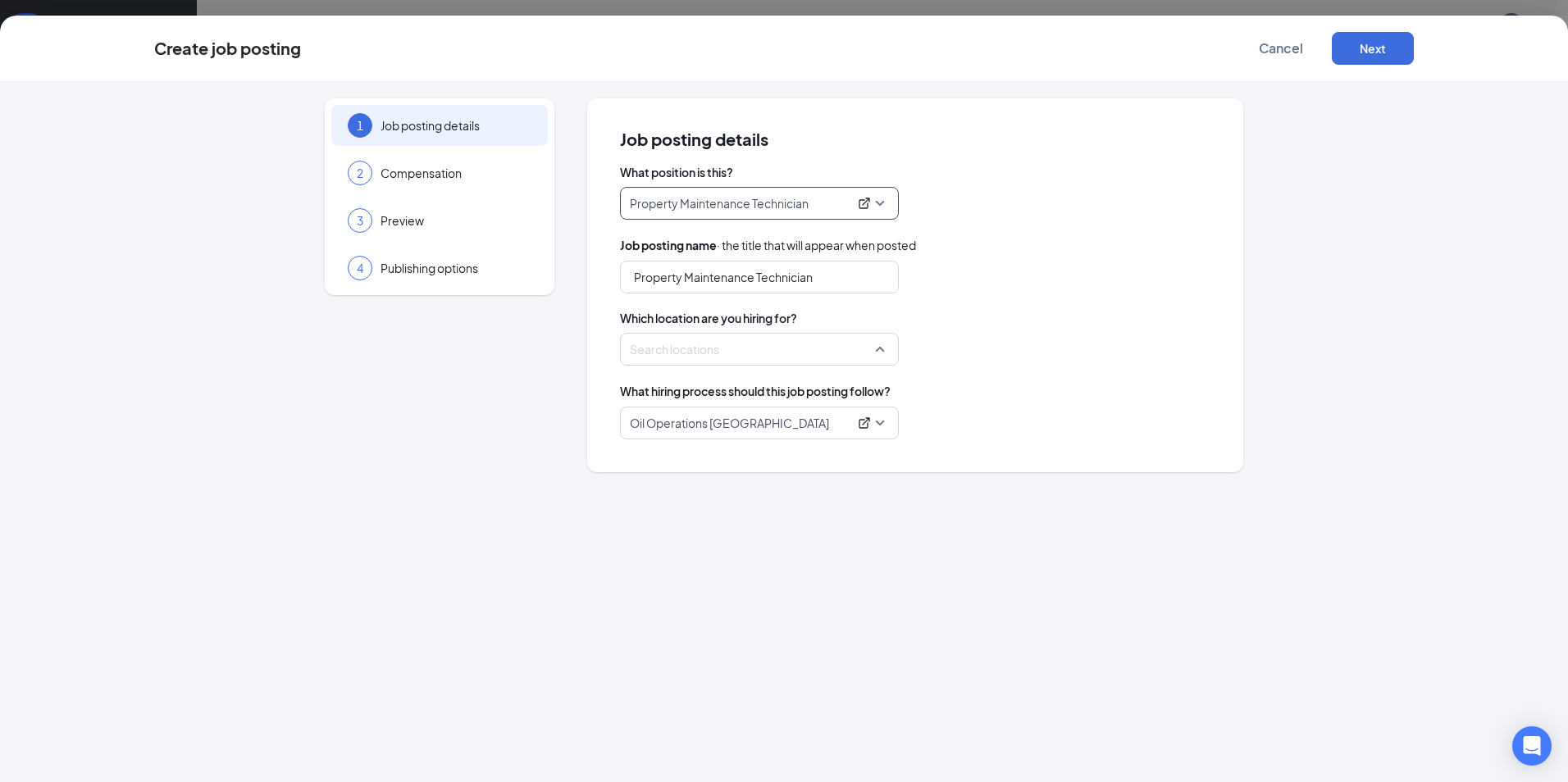
click at [881, 347] on div "Search locations" at bounding box center [759, 349] width 278 height 33
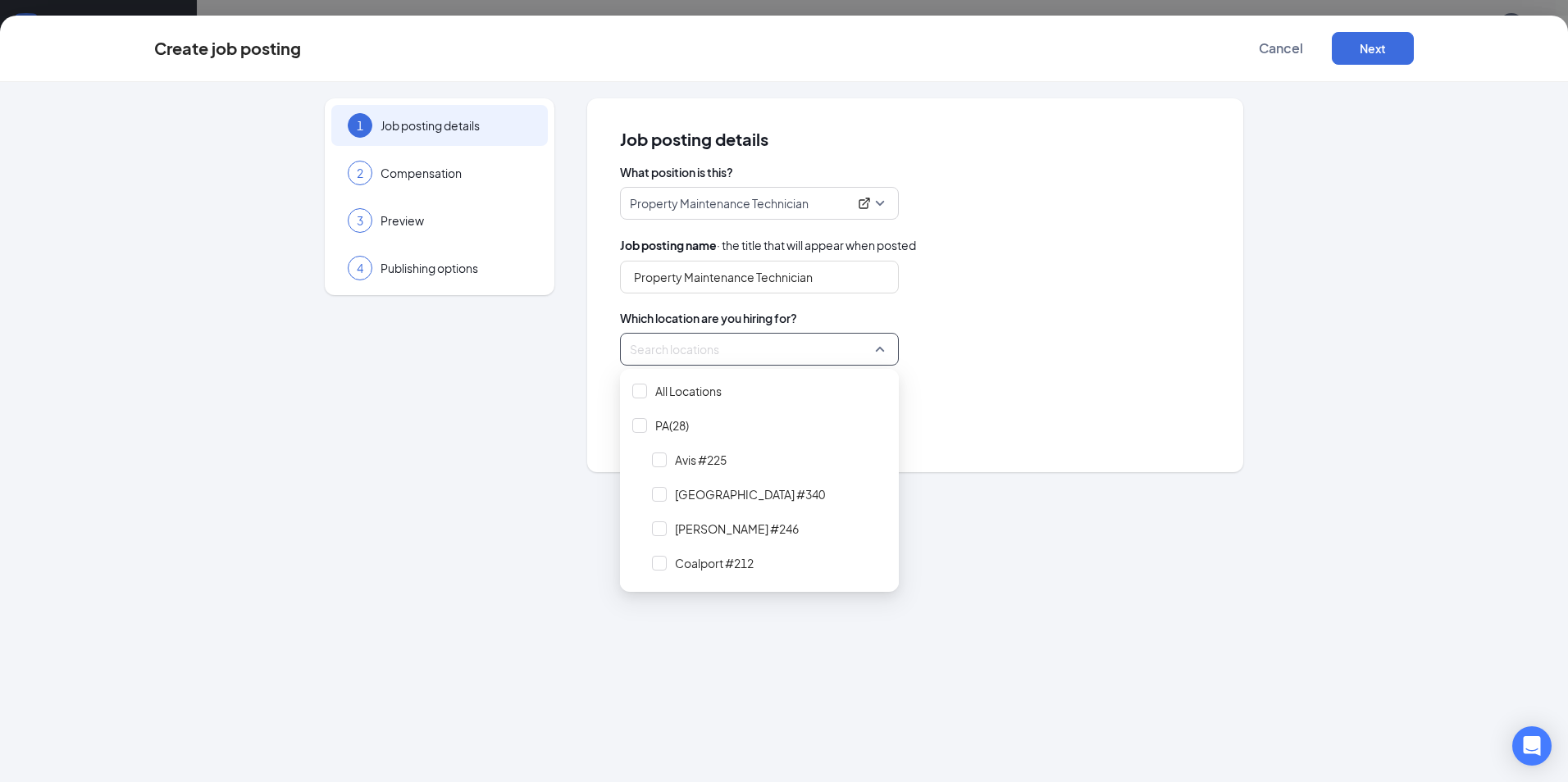
click at [1050, 266] on div "Property Maintenance Technician" at bounding box center [916, 277] width 590 height 33
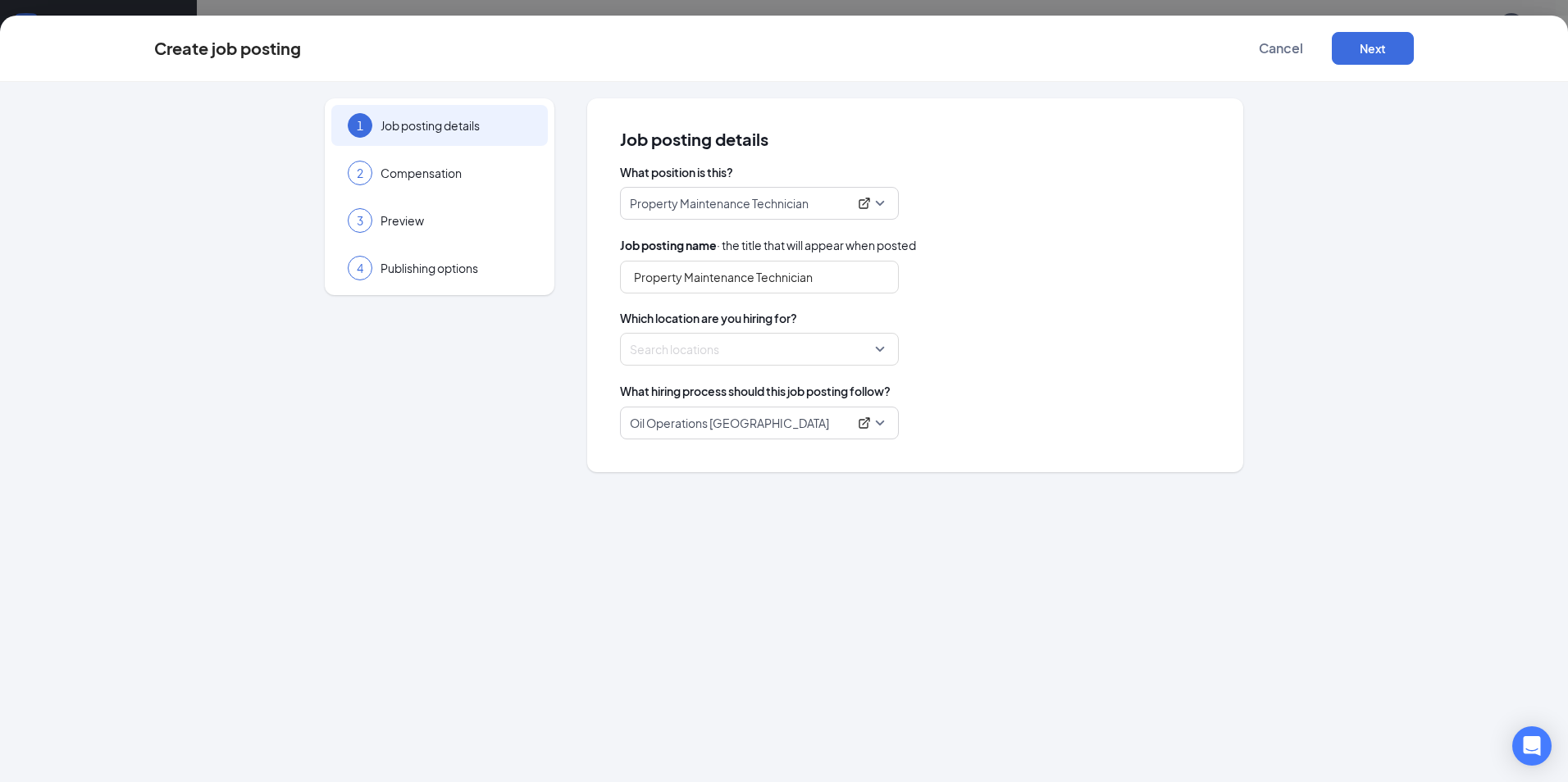
click at [879, 205] on span "Property Maintenance Technician" at bounding box center [759, 202] width 259 height 31
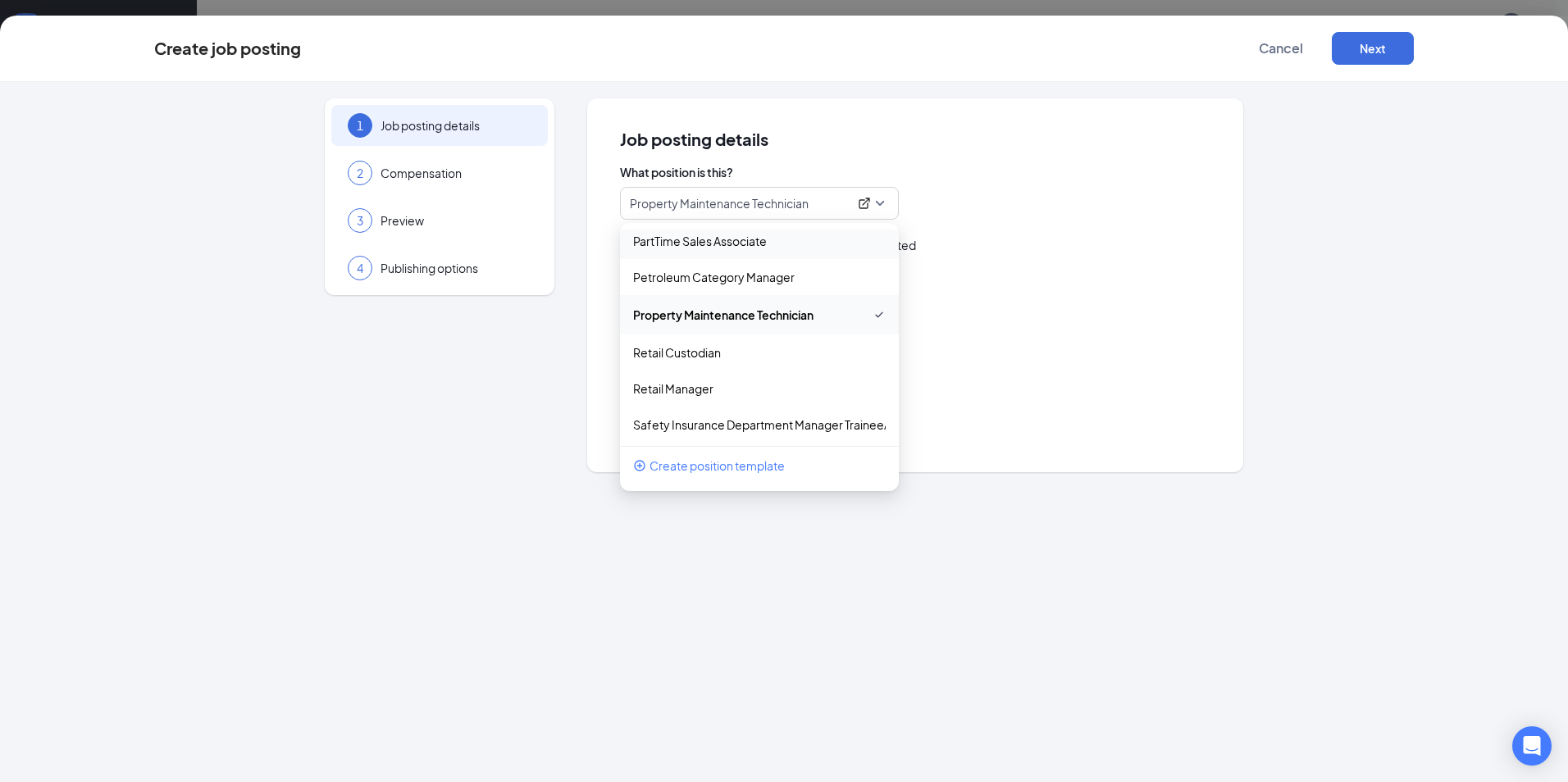
click at [1016, 270] on div "Property Maintenance Technician" at bounding box center [916, 277] width 590 height 33
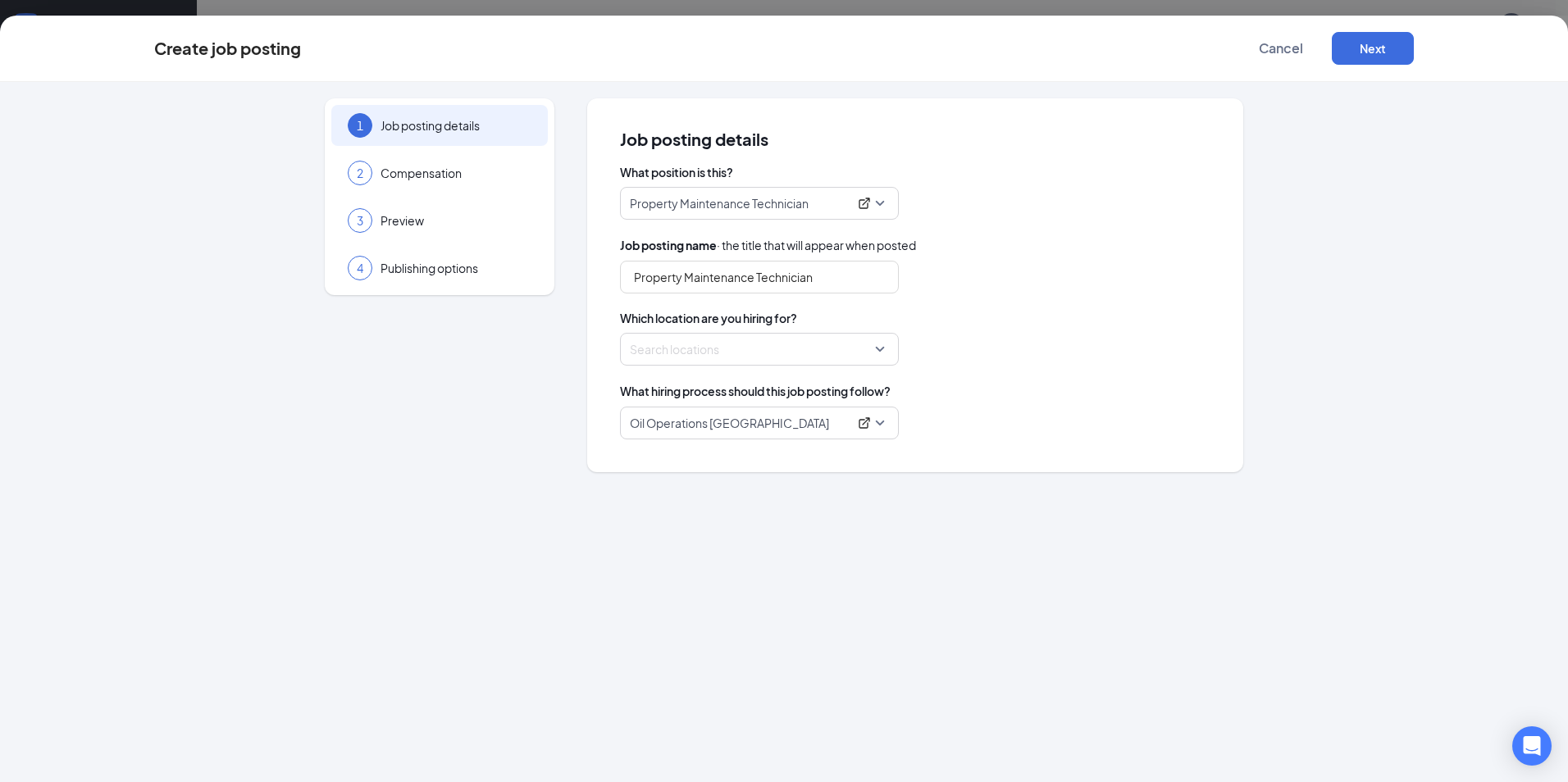
click at [880, 352] on div "Search locations" at bounding box center [759, 349] width 278 height 33
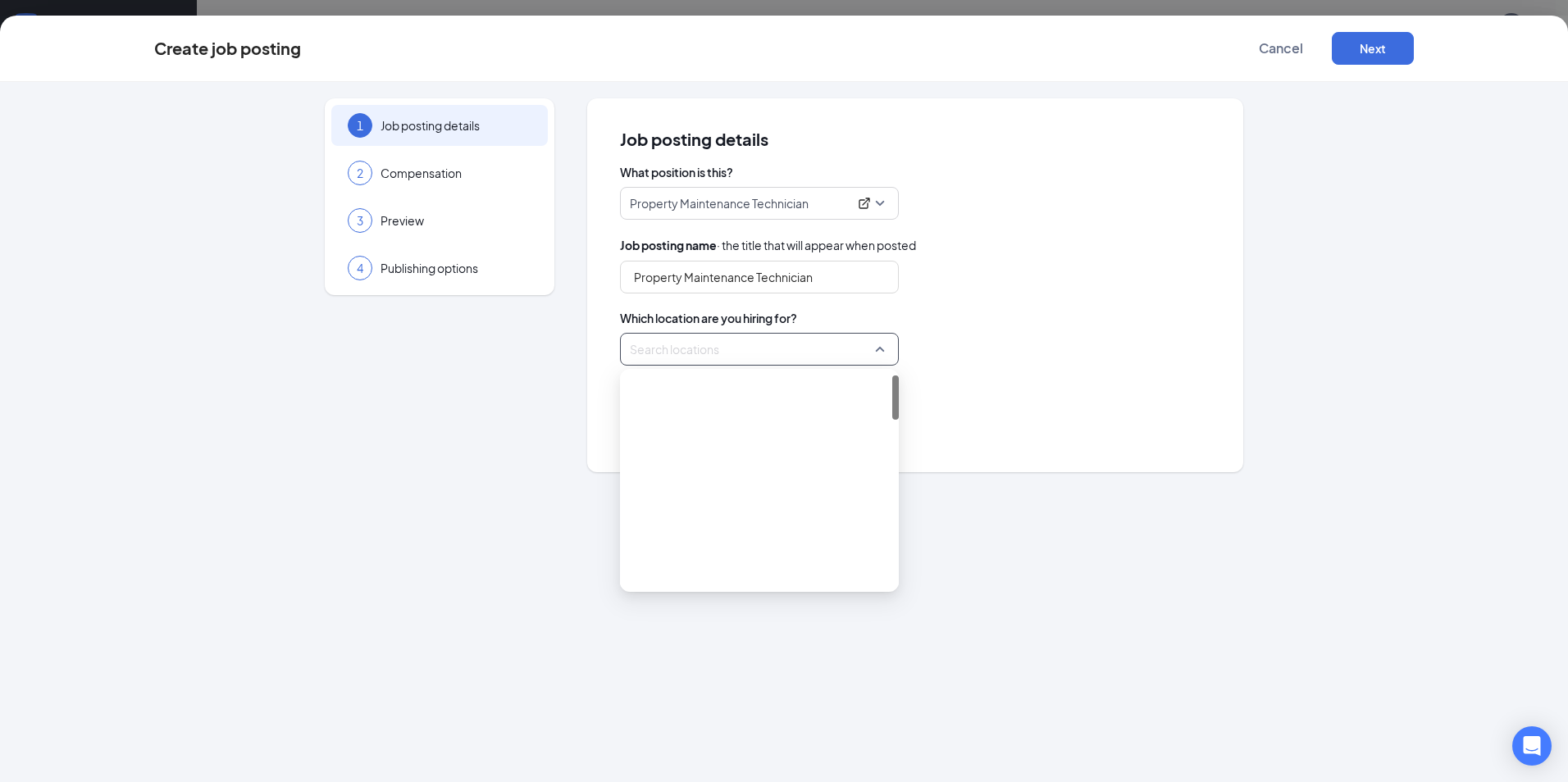
scroll to position [0, 0]
click at [663, 461] on div at bounding box center [659, 459] width 15 height 15
click at [665, 491] on div at bounding box center [659, 494] width 15 height 15
click at [655, 523] on div at bounding box center [659, 528] width 15 height 15
click at [635, 392] on div at bounding box center [639, 391] width 15 height 15
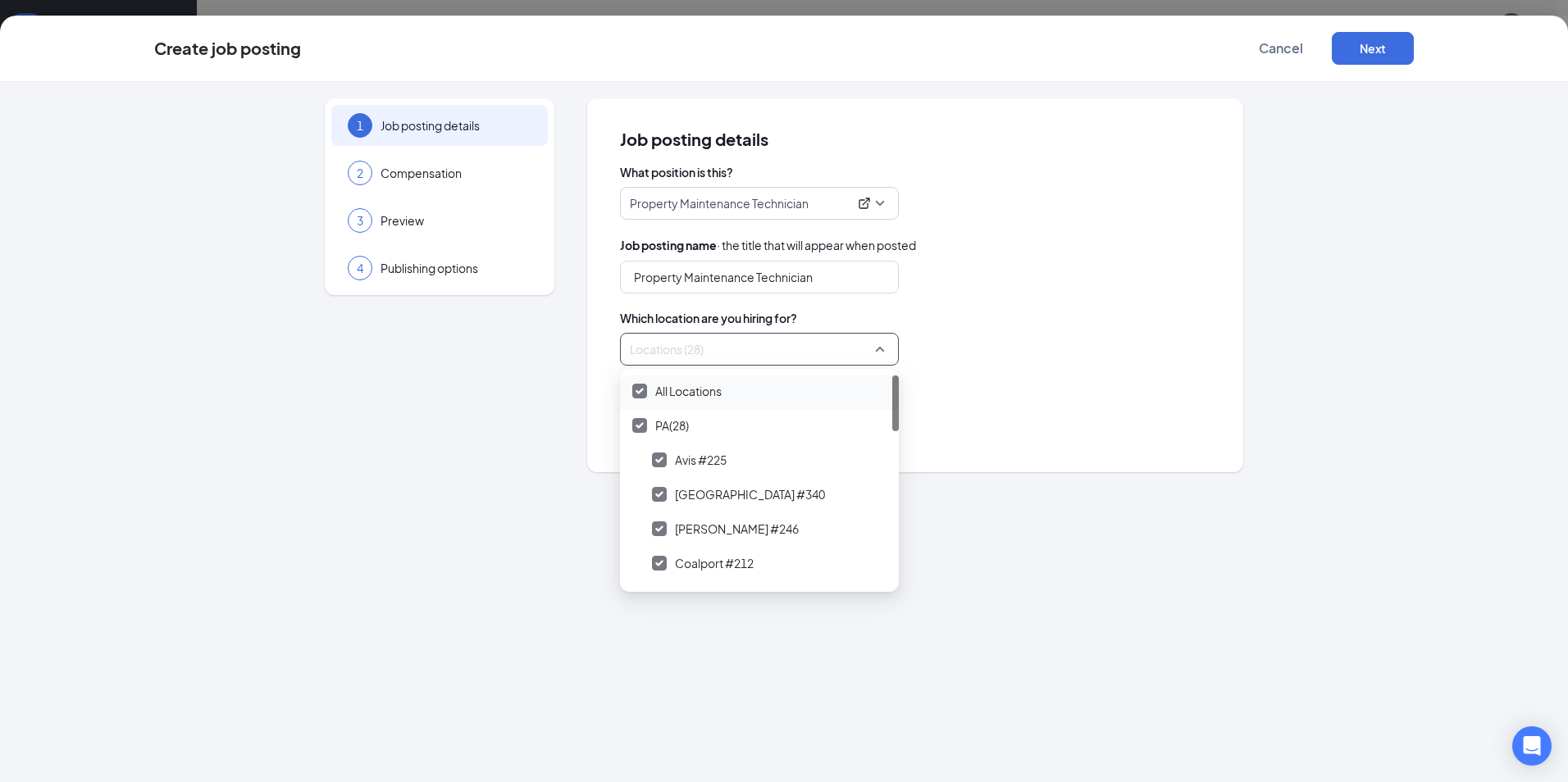
click at [638, 393] on img at bounding box center [639, 391] width 8 height 6
click at [658, 464] on div at bounding box center [659, 459] width 15 height 15
click at [660, 491] on div at bounding box center [659, 494] width 15 height 15
click at [654, 531] on div at bounding box center [659, 528] width 15 height 15
click at [1059, 352] on div "Locations (3)" at bounding box center [916, 349] width 590 height 33
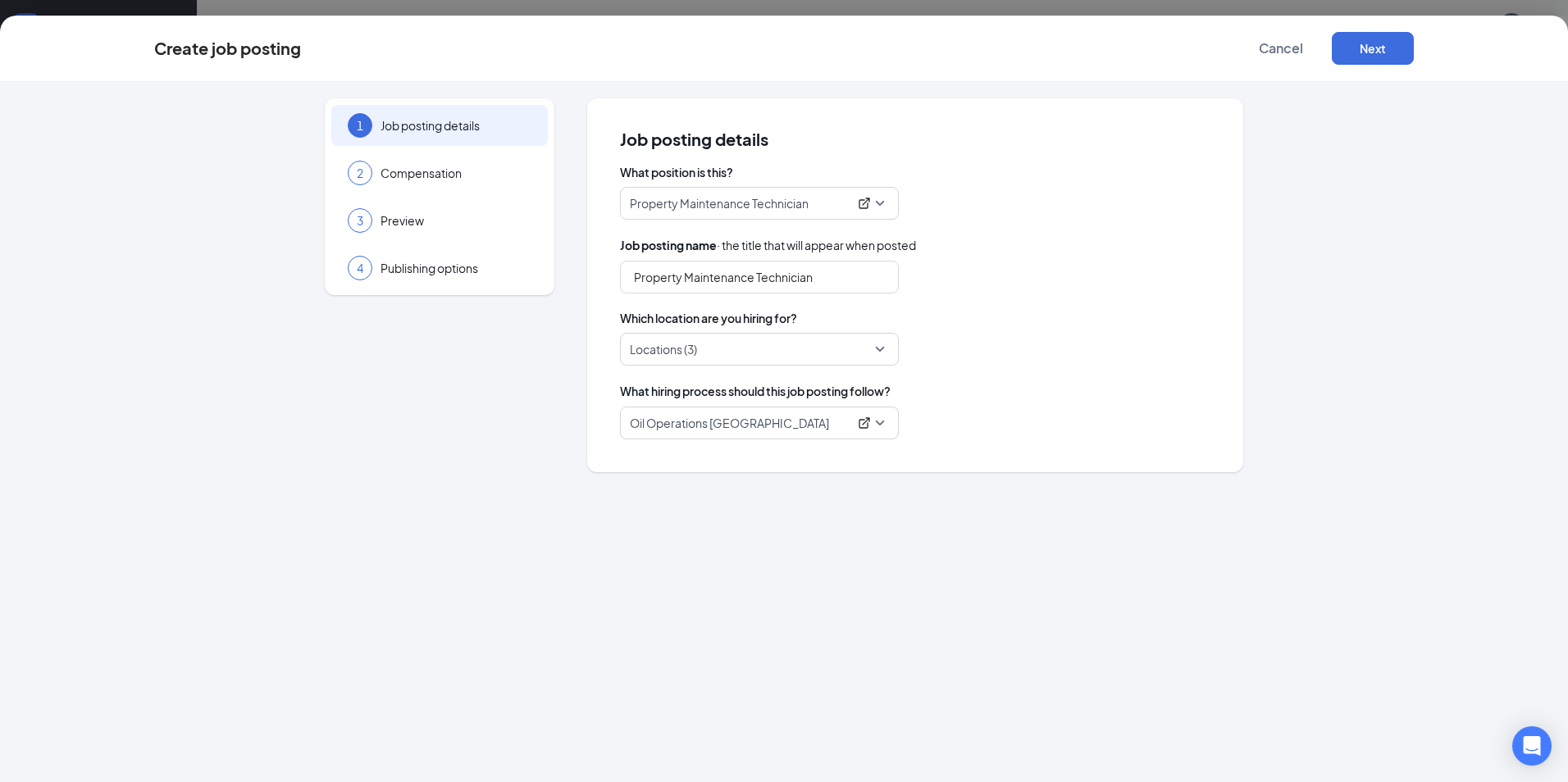
click at [867, 340] on div at bounding box center [755, 349] width 247 height 27
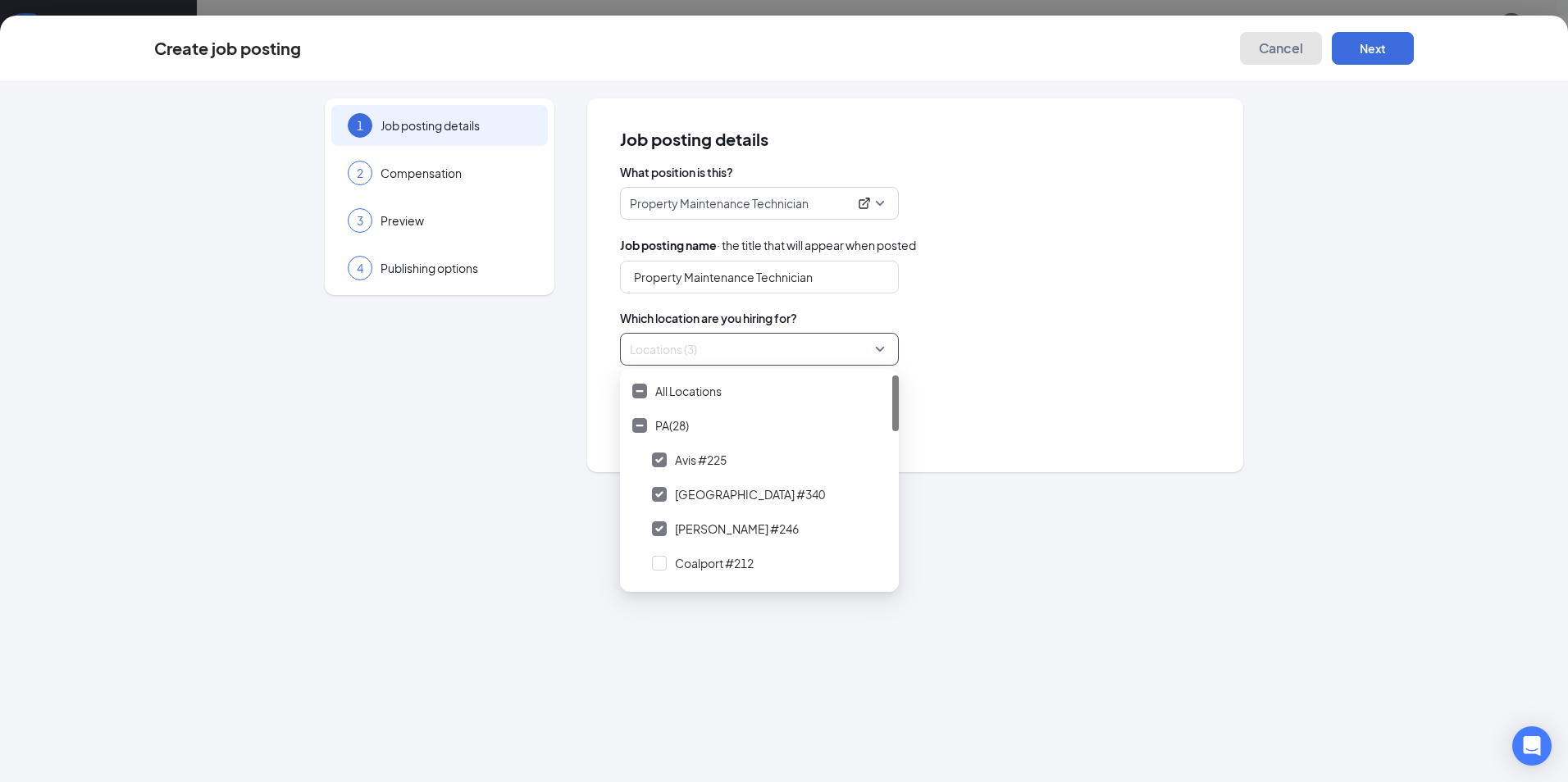
click at [1280, 43] on span "Cancel" at bounding box center [1281, 48] width 44 height 17
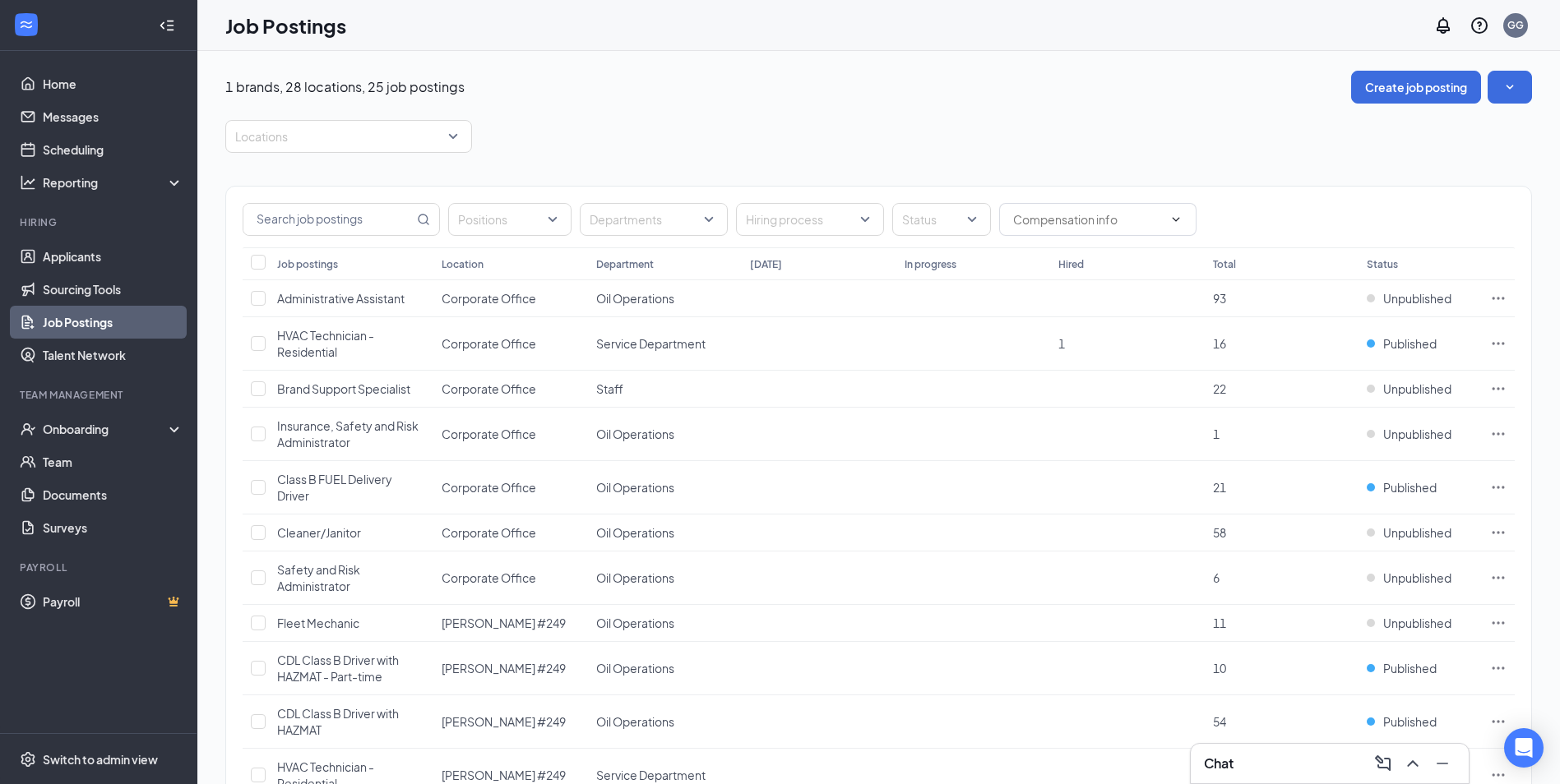
click at [336, 385] on span "Brand Support Specialist" at bounding box center [344, 389] width 133 height 15
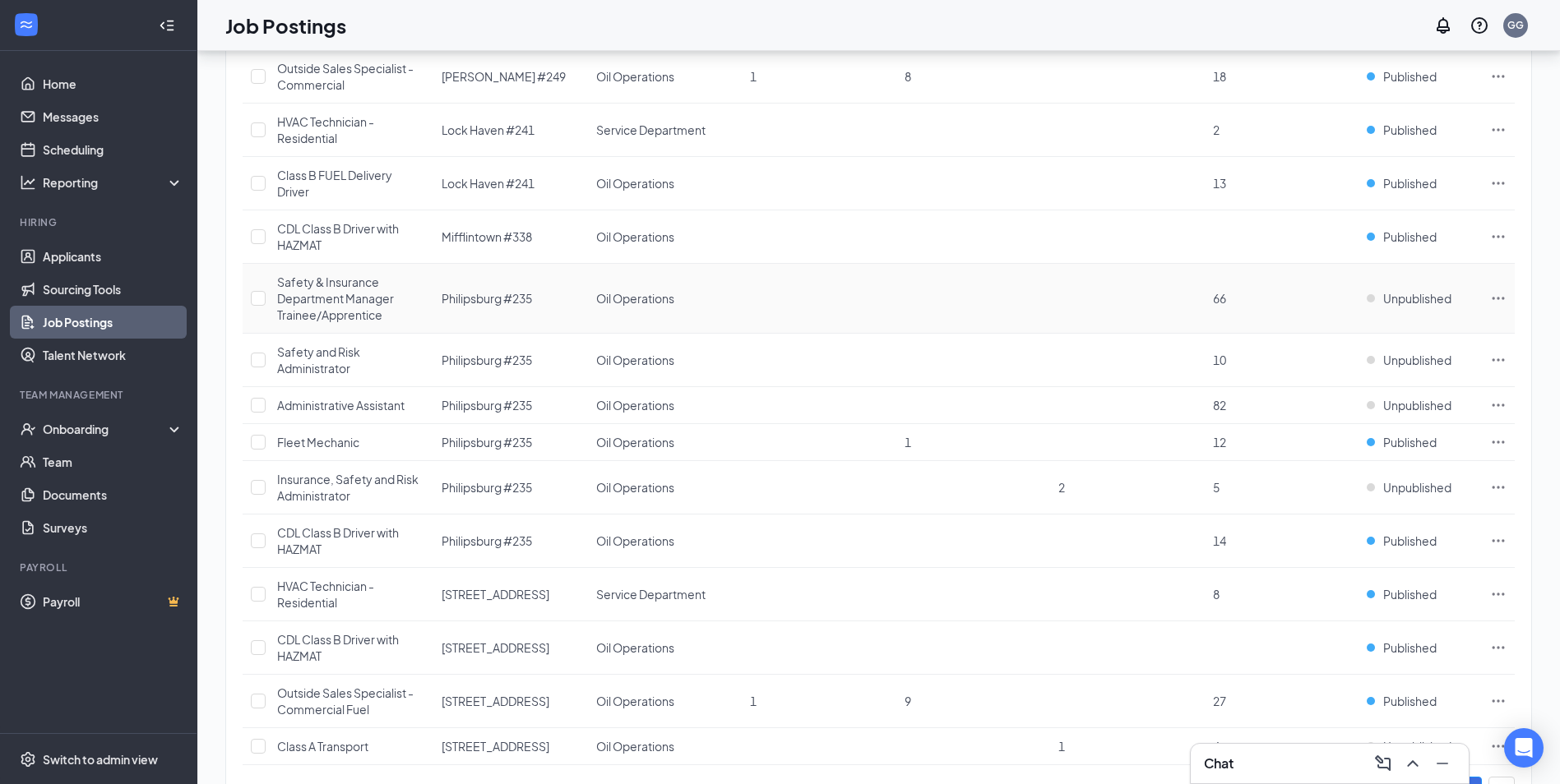
scroll to position [825, 0]
